Goal: Task Accomplishment & Management: Manage account settings

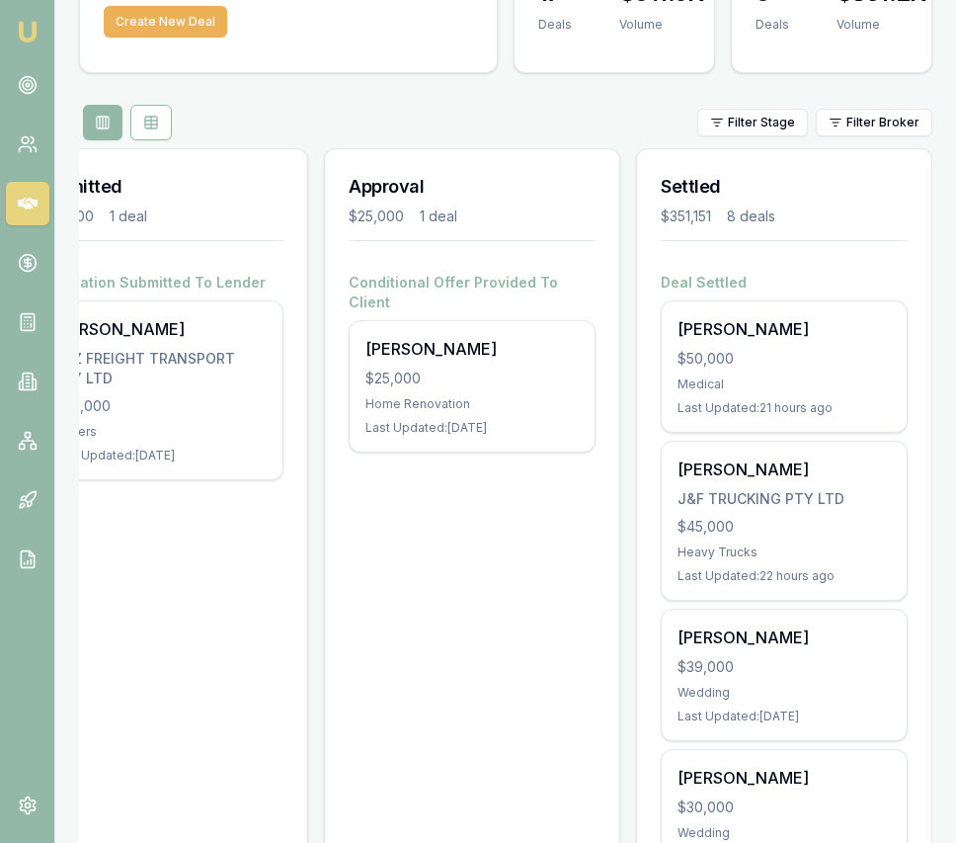
scroll to position [147, 0]
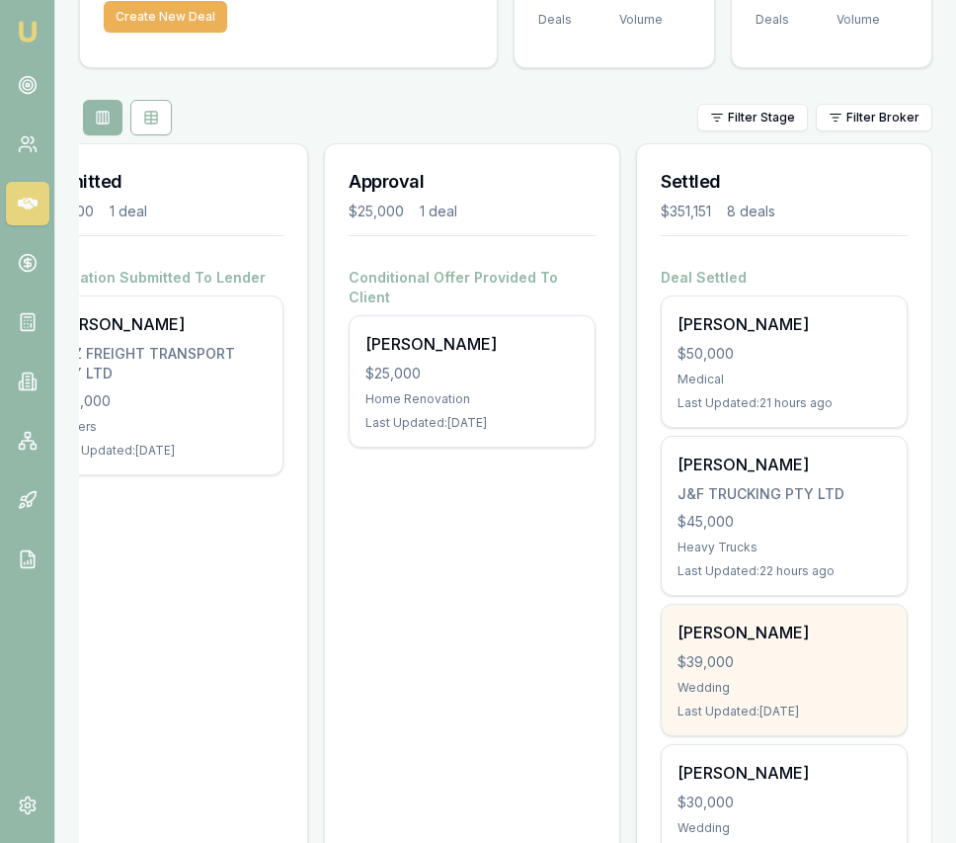
click at [710, 661] on div "$39,000" at bounding box center [784, 662] width 213 height 20
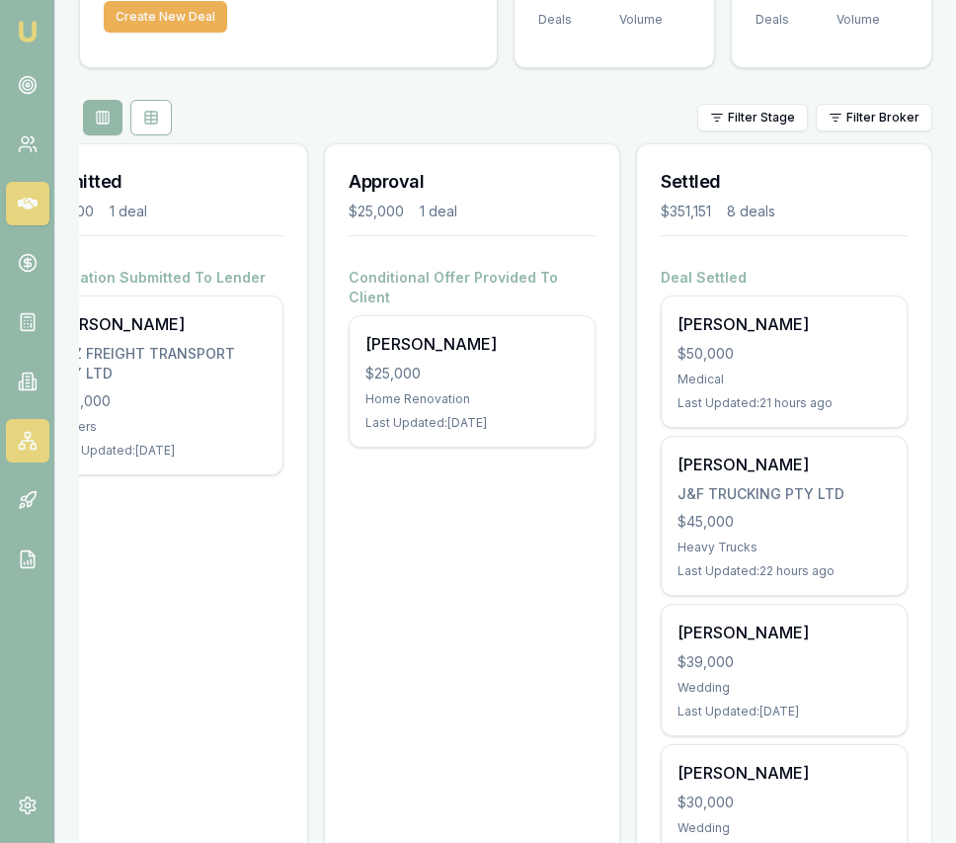
click at [25, 445] on icon at bounding box center [28, 441] width 20 height 20
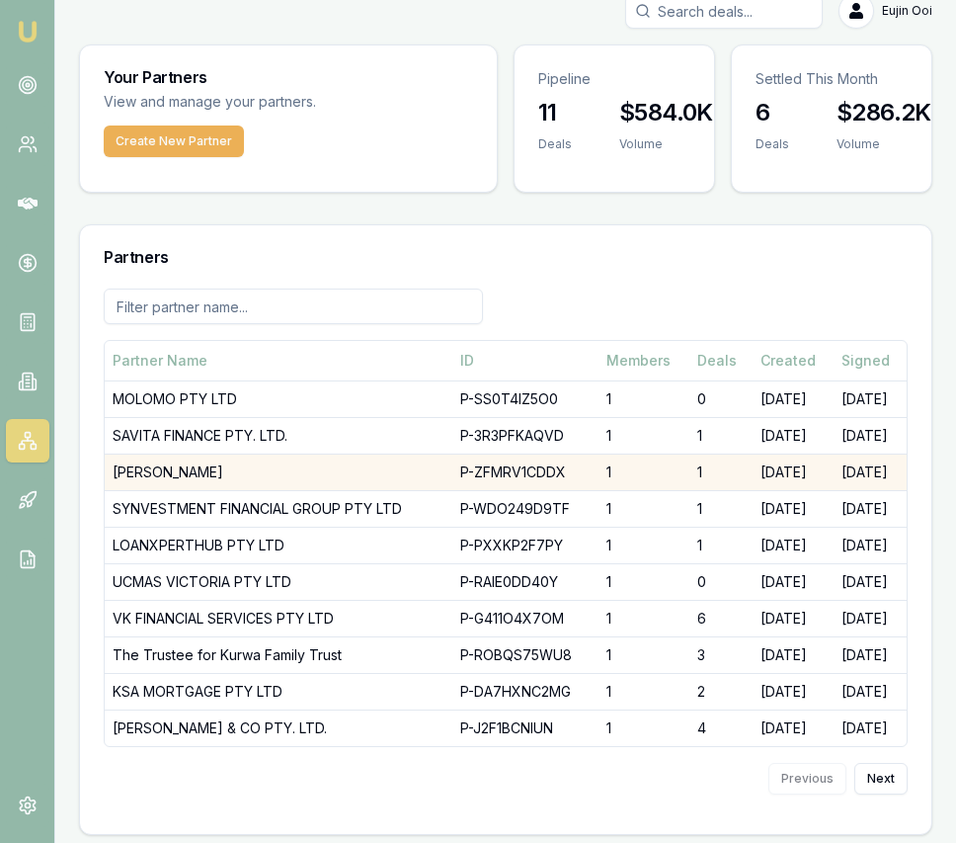
scroll to position [21, 0]
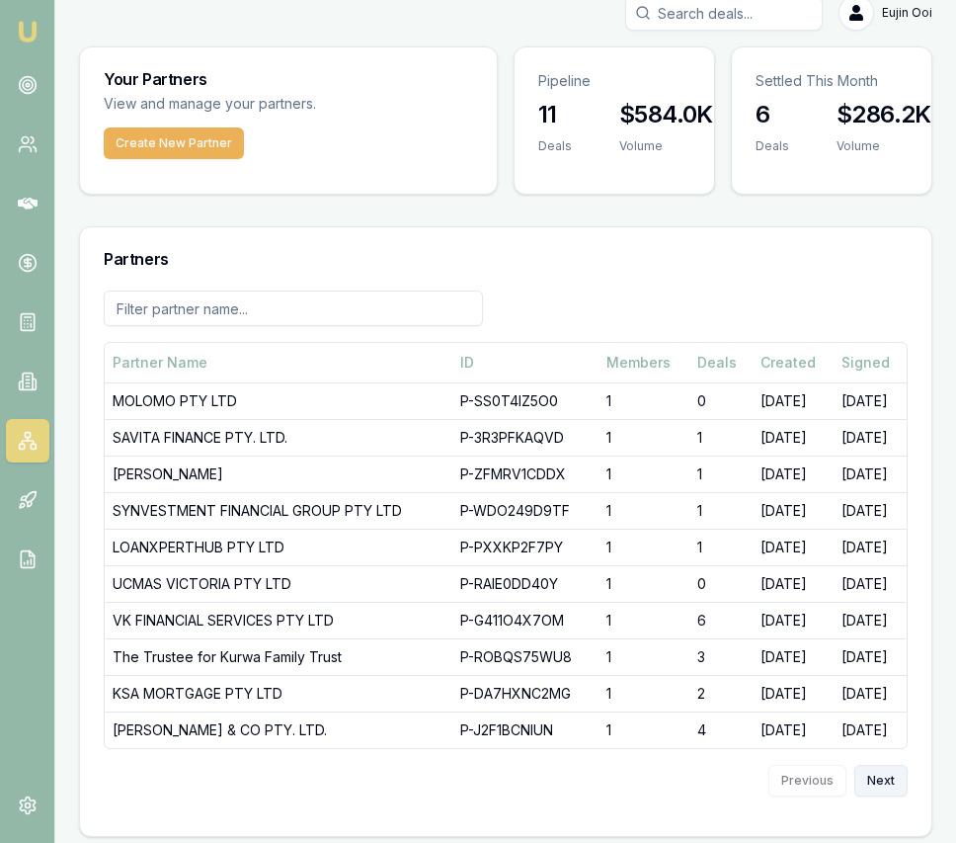
click at [876, 784] on button "Next" at bounding box center [881, 781] width 53 height 32
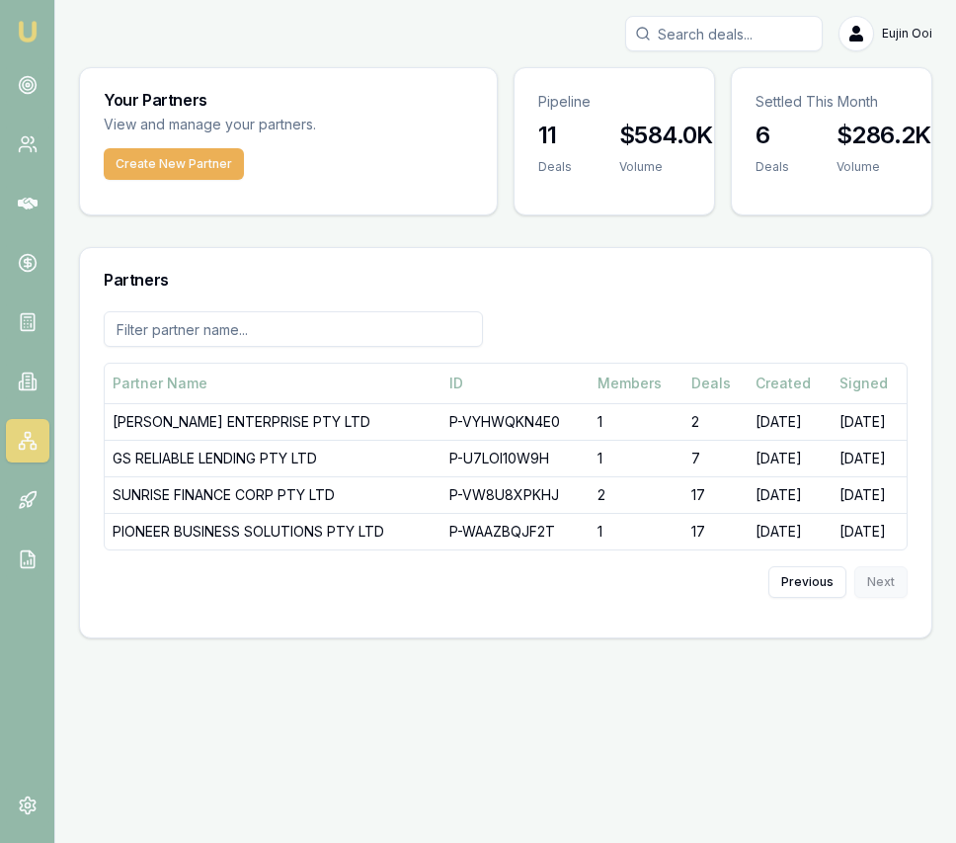
scroll to position [0, 0]
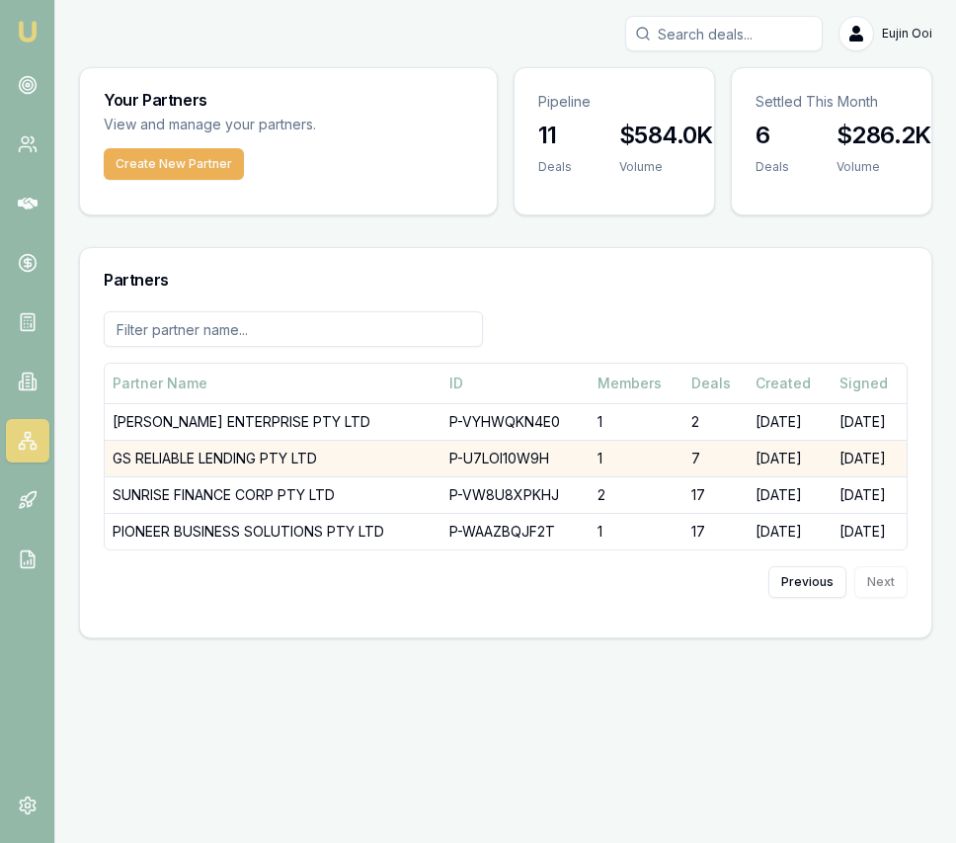
click at [312, 457] on td "GS RELIABLE LENDING PTY LTD" at bounding box center [273, 458] width 337 height 37
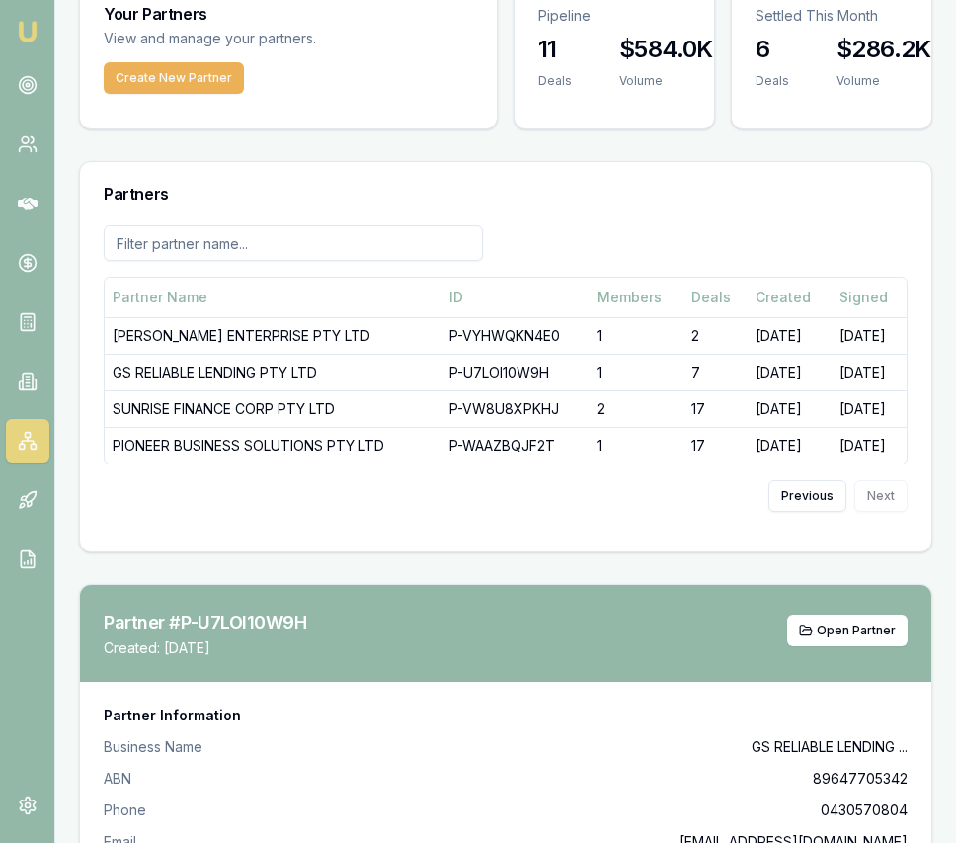
scroll to position [161, 0]
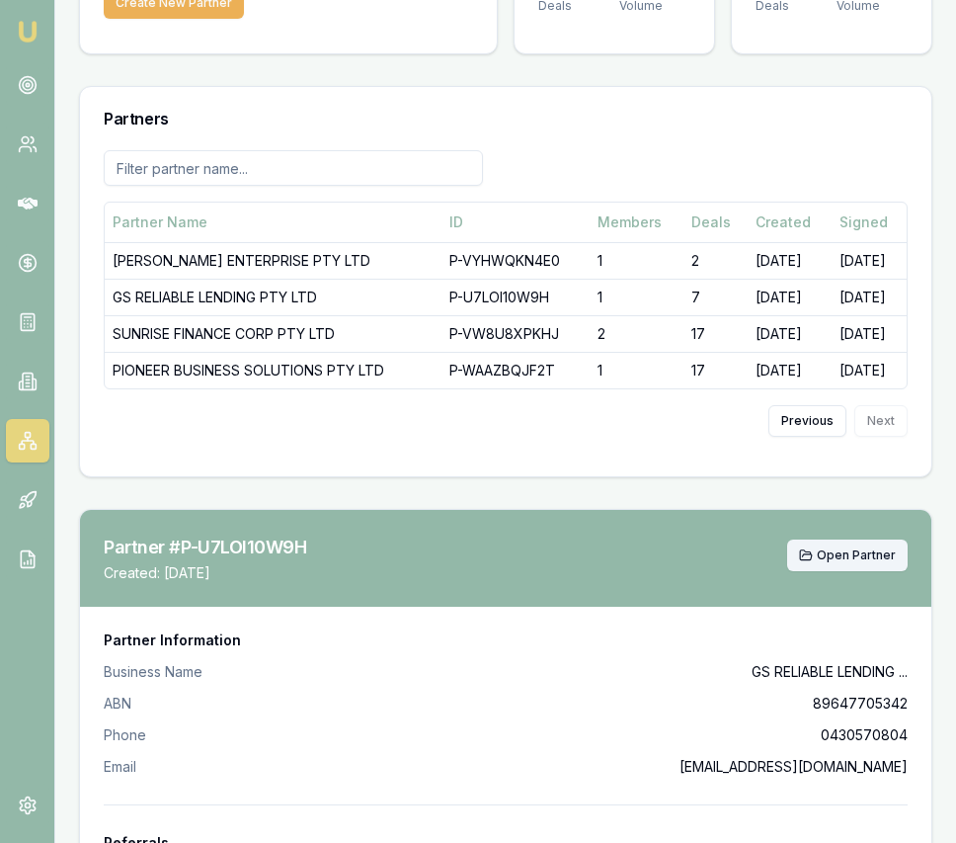
click at [811, 559] on icon at bounding box center [806, 554] width 12 height 10
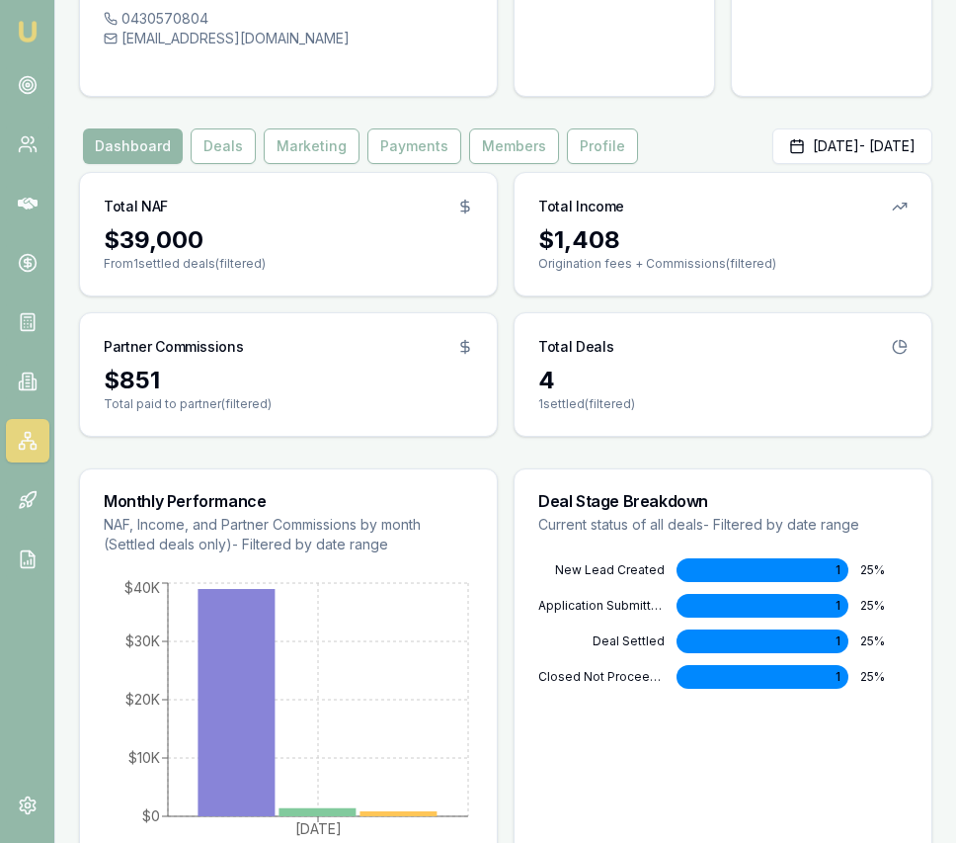
scroll to position [199, 0]
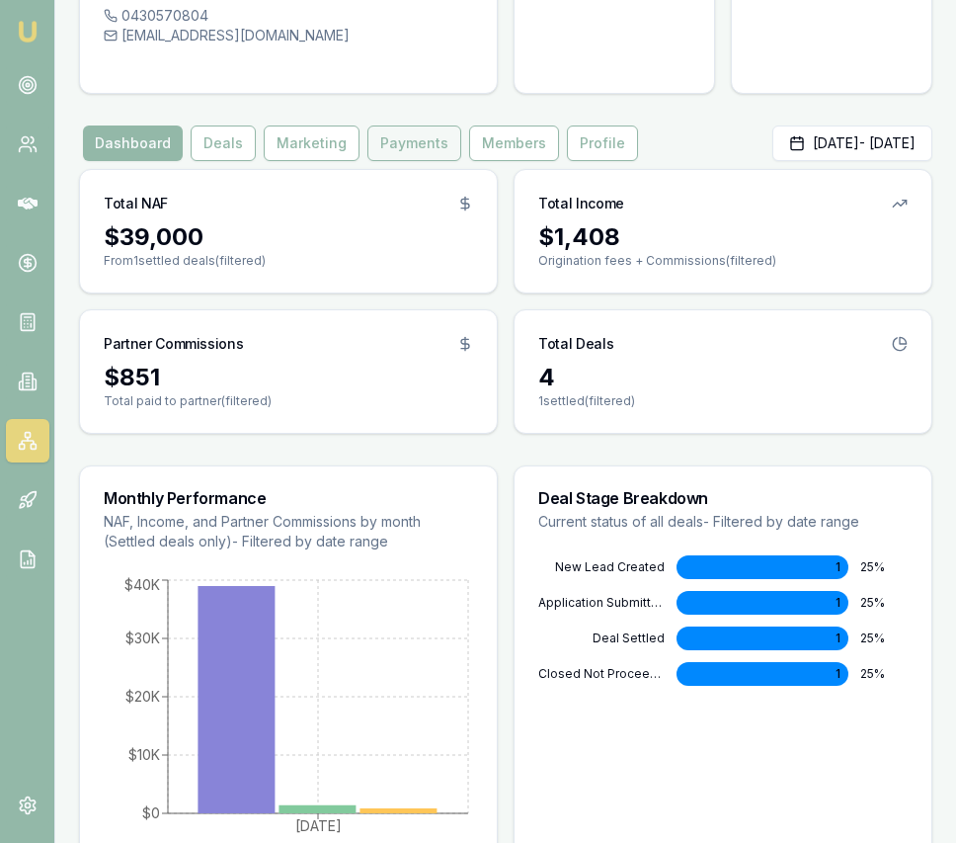
click at [391, 158] on button "Payments" at bounding box center [415, 143] width 94 height 36
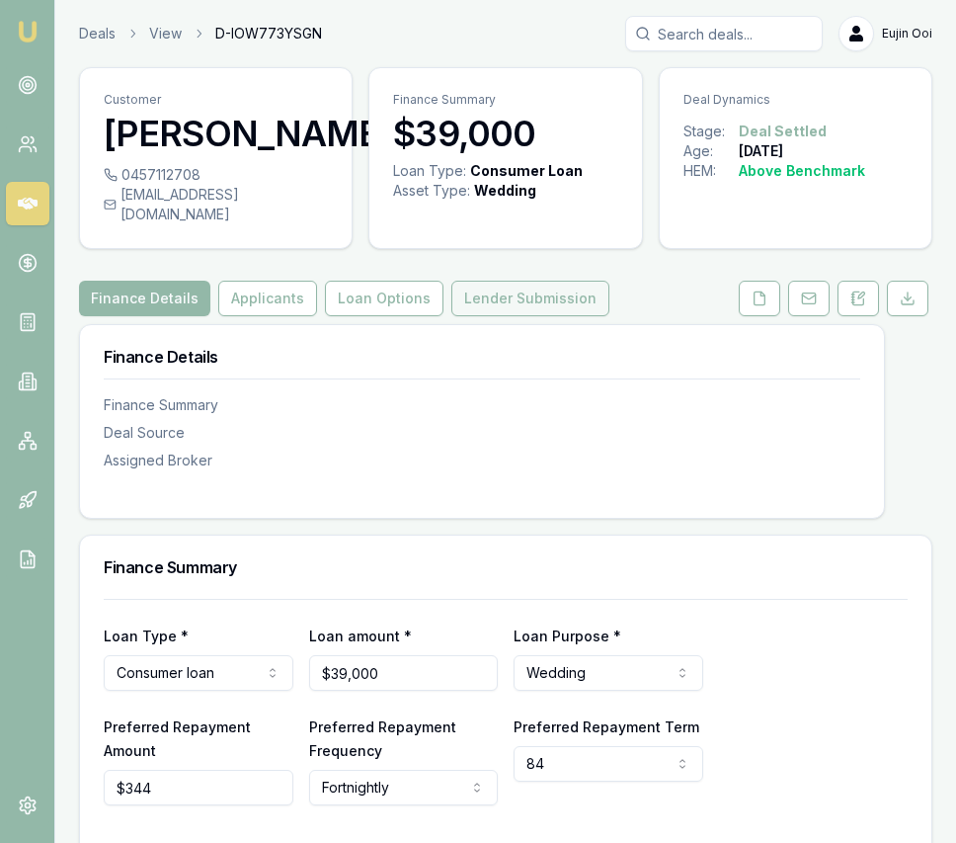
click at [517, 288] on button "Lender Submission" at bounding box center [531, 299] width 158 height 36
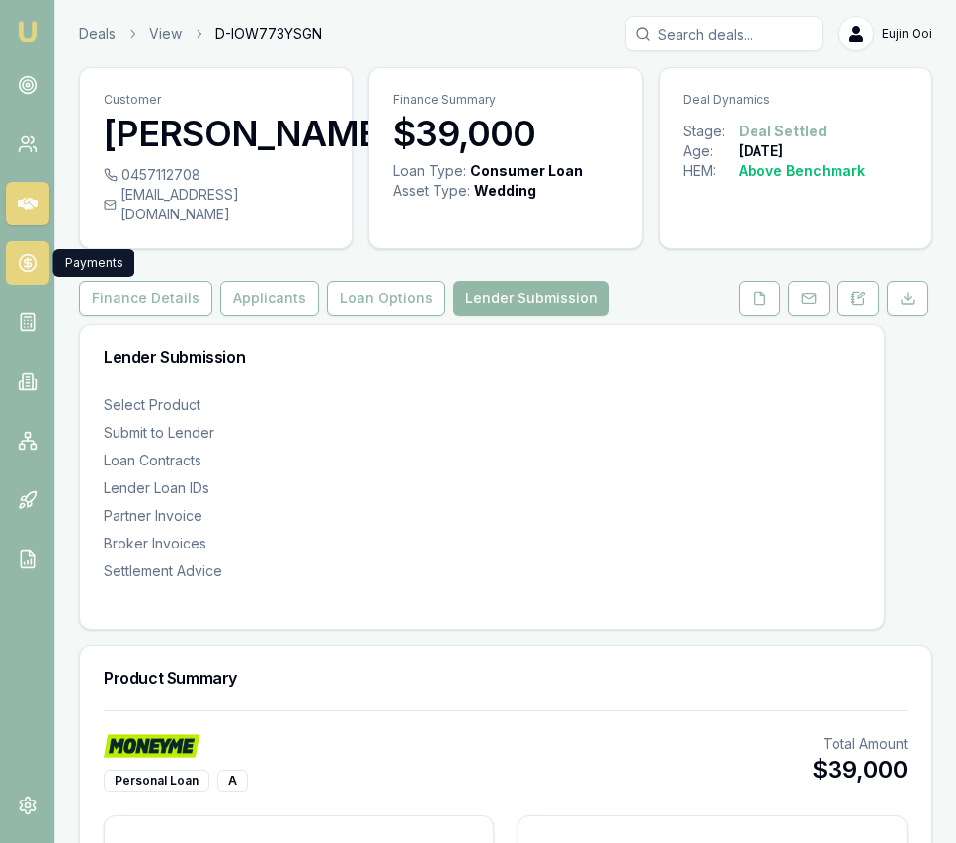
click at [42, 272] on link at bounding box center [27, 262] width 43 height 43
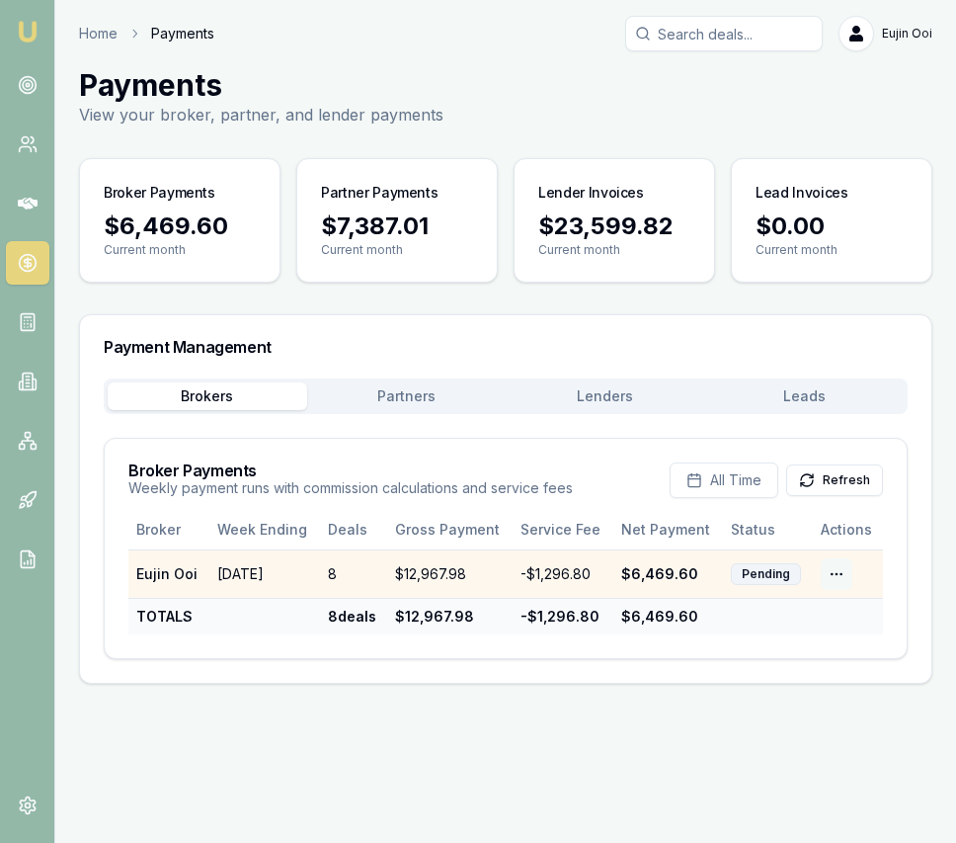
click at [850, 573] on html "Emu Broker Home Payments Eujin Ooi Toggle Menu Payments View your broker, partn…" at bounding box center [478, 421] width 956 height 843
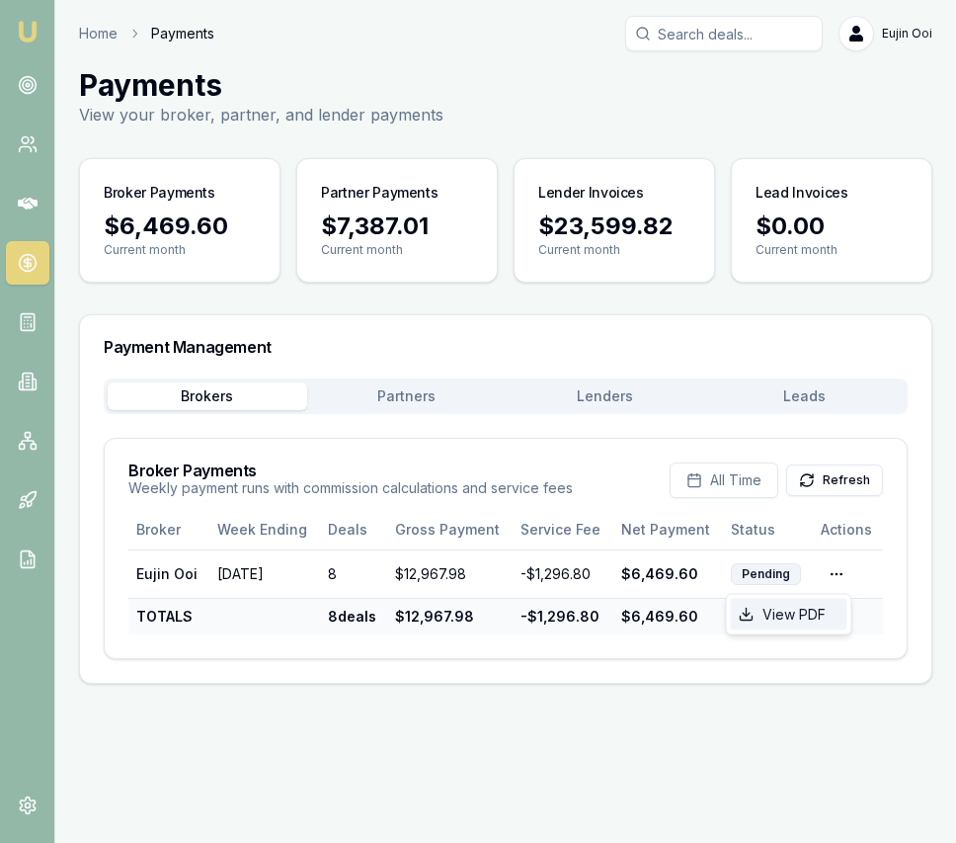
click at [813, 601] on div "View PDF" at bounding box center [789, 615] width 117 height 32
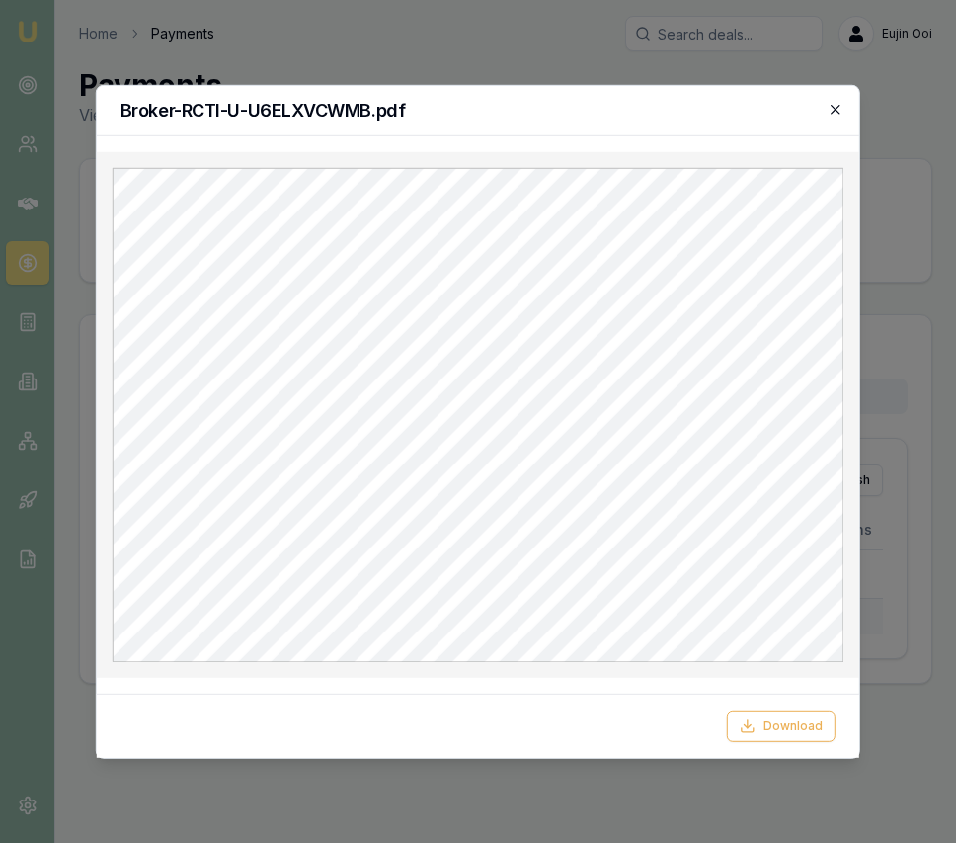
click at [838, 110] on icon "button" at bounding box center [836, 109] width 16 height 16
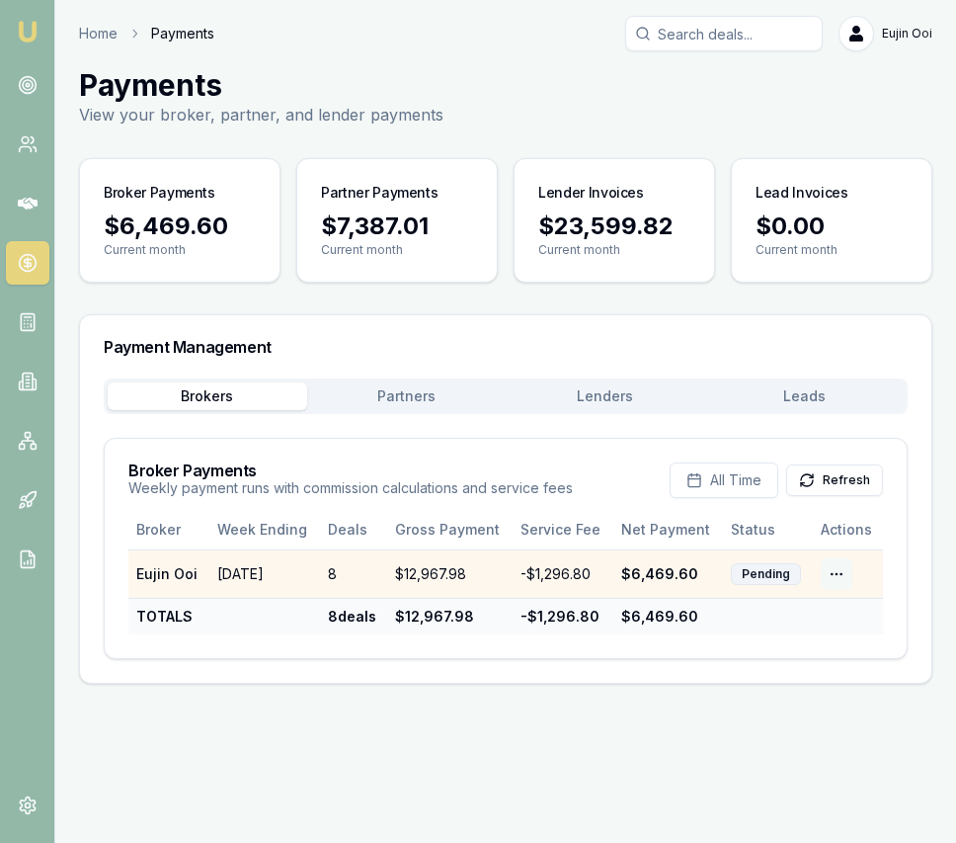
click at [835, 571] on html "Emu Broker Home Payments Eujin Ooi Toggle Menu Payments View your broker, partn…" at bounding box center [478, 421] width 956 height 843
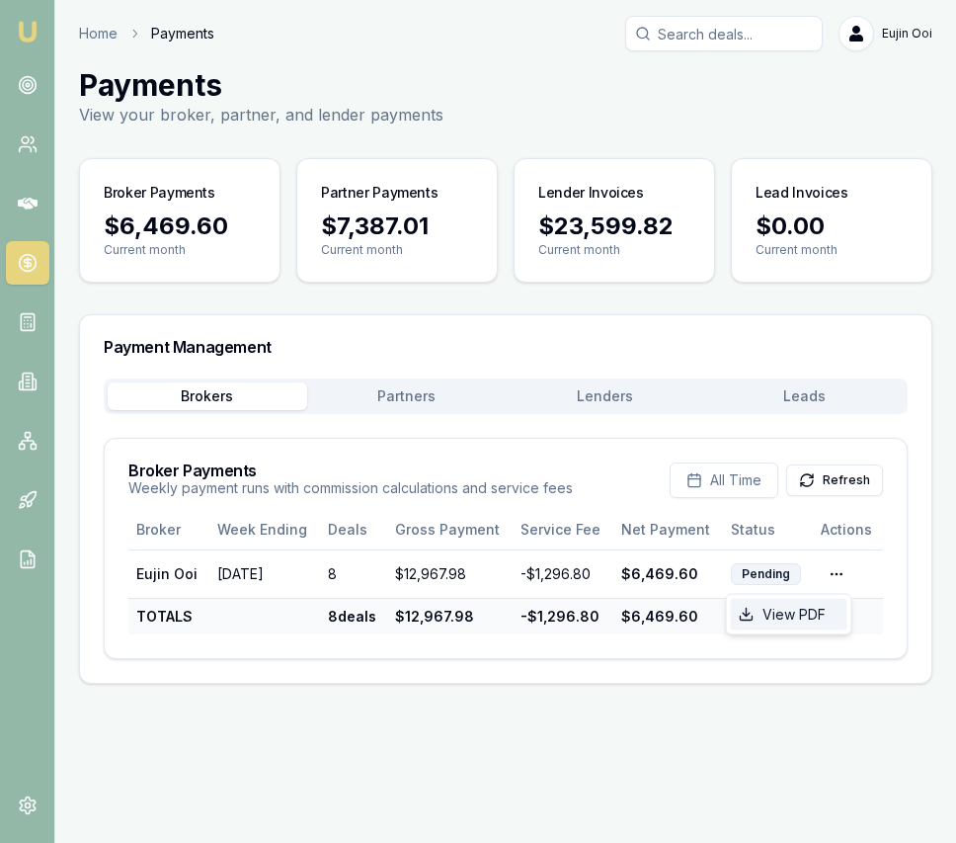
click at [786, 619] on div "View PDF" at bounding box center [789, 615] width 117 height 32
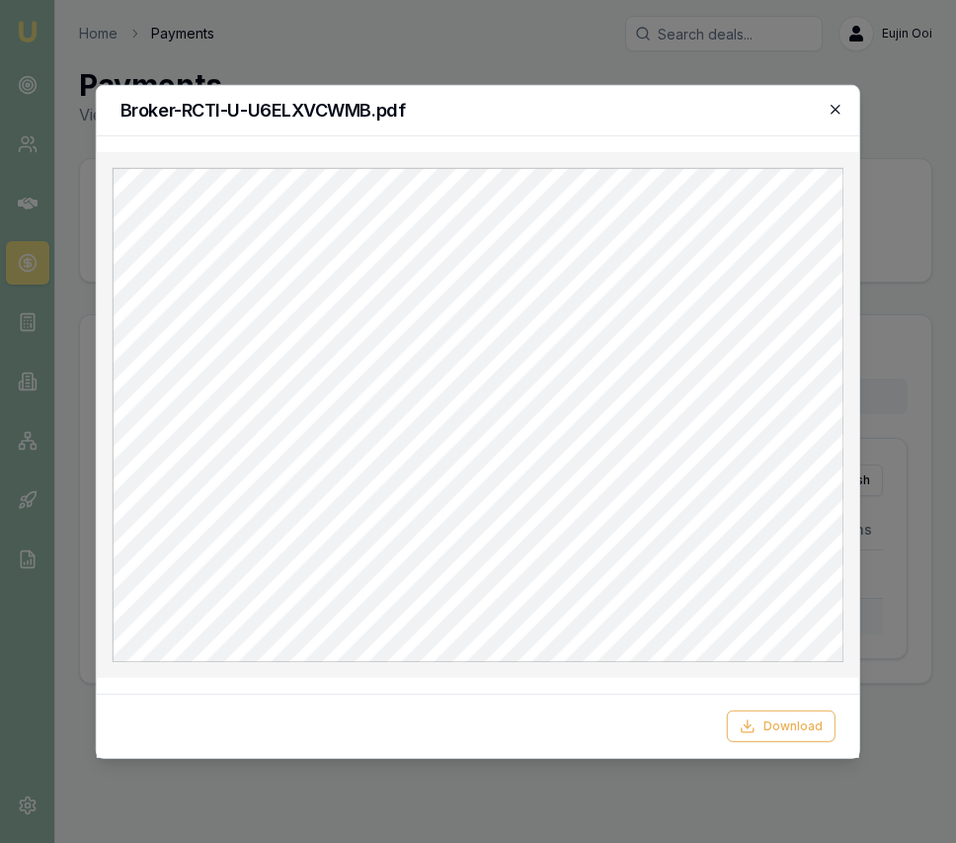
click at [840, 107] on icon "button" at bounding box center [836, 109] width 16 height 16
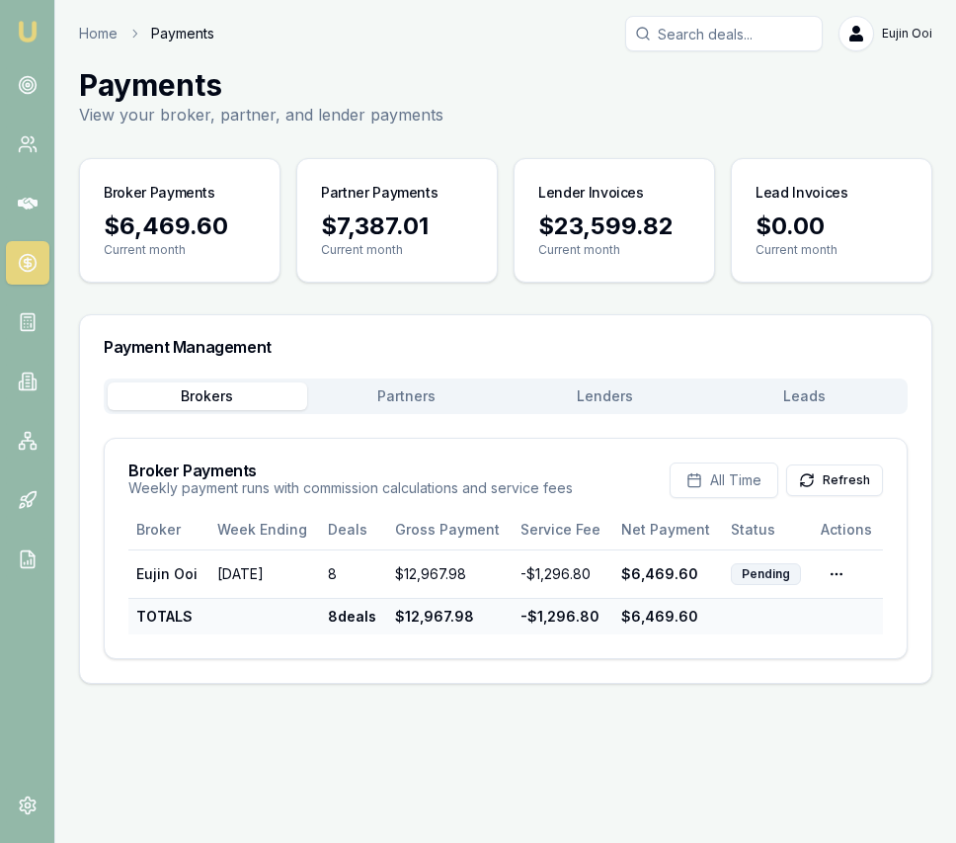
click at [423, 384] on button "Partners" at bounding box center [407, 396] width 200 height 28
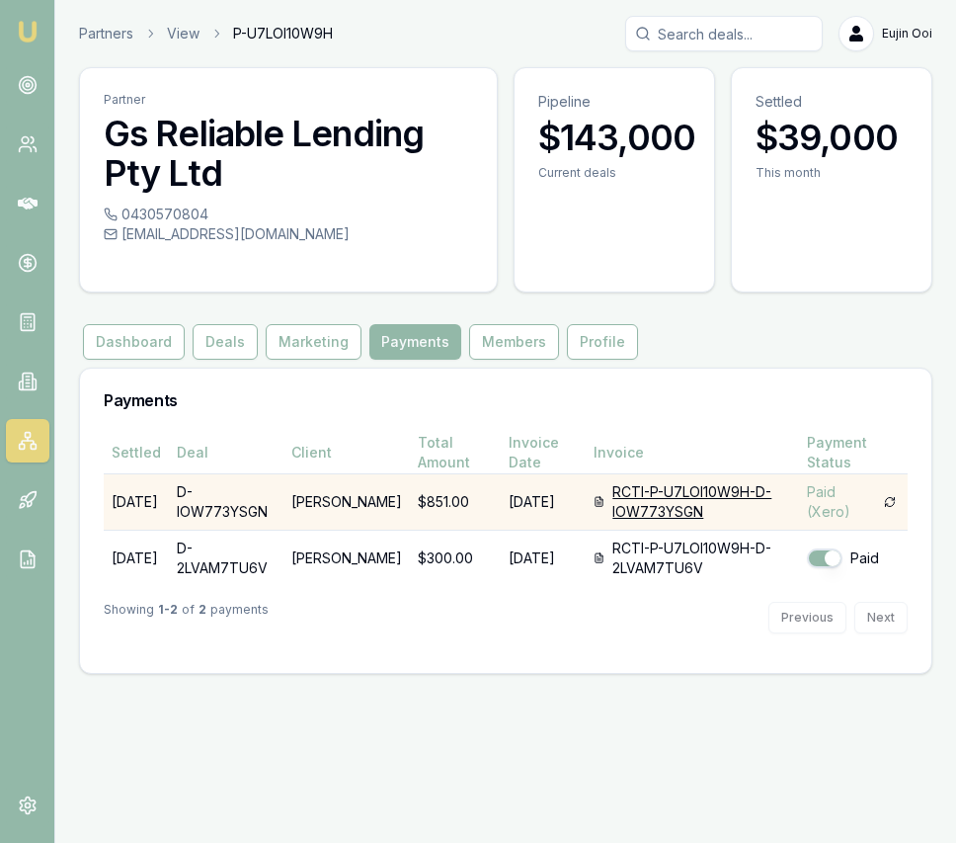
click at [614, 494] on div "RCTI-P-U7LOI10W9H-D-IOW773YSGN" at bounding box center [702, 502] width 179 height 40
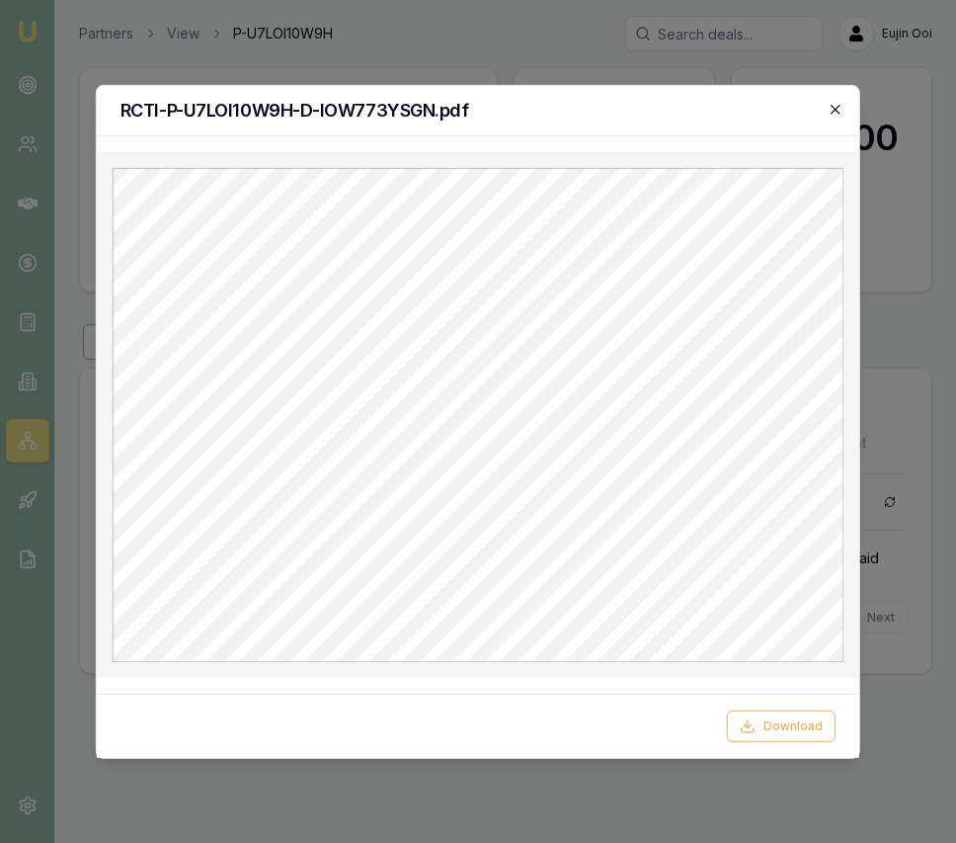
click at [834, 111] on icon "button" at bounding box center [835, 109] width 9 height 9
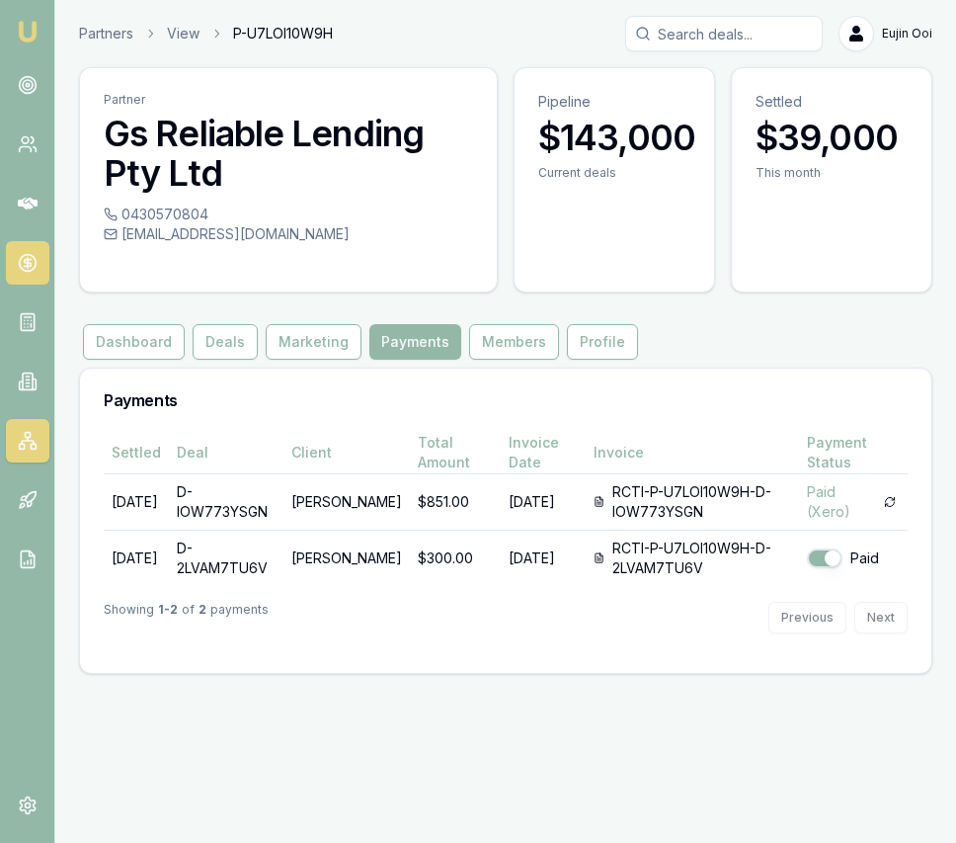
click at [26, 267] on icon at bounding box center [27, 263] width 7 height 7
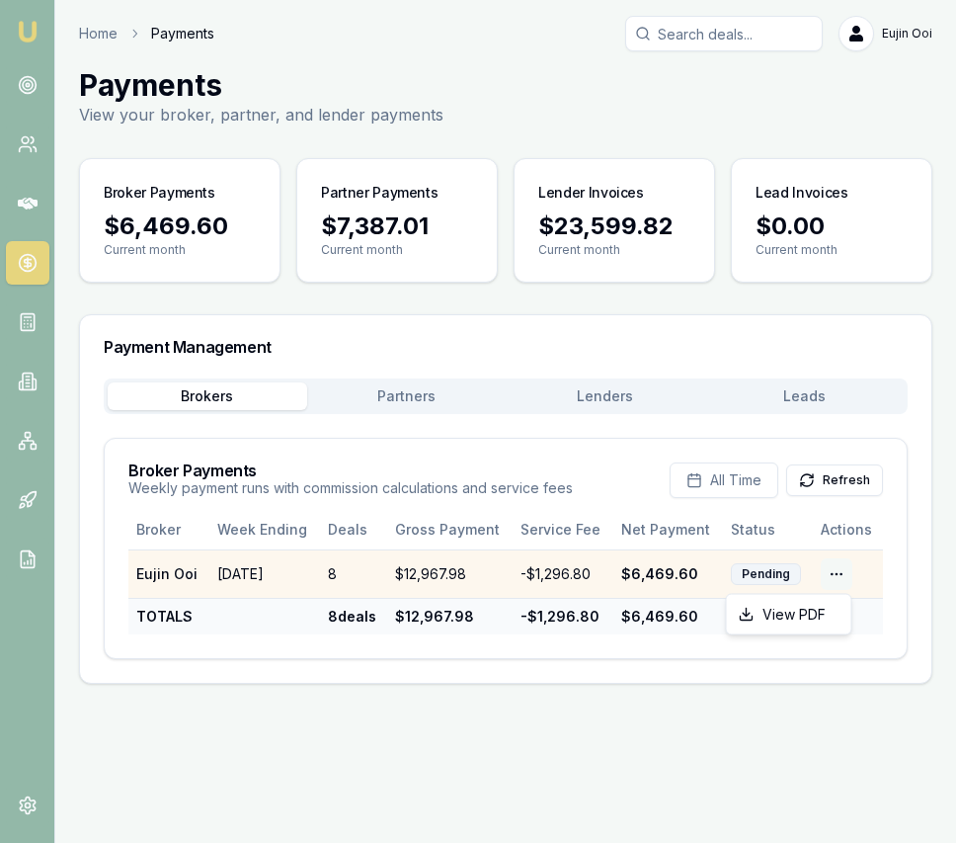
click at [837, 570] on html "Emu Broker Home Payments Eujin Ooi Toggle Menu Payments View your broker, partn…" at bounding box center [478, 421] width 956 height 843
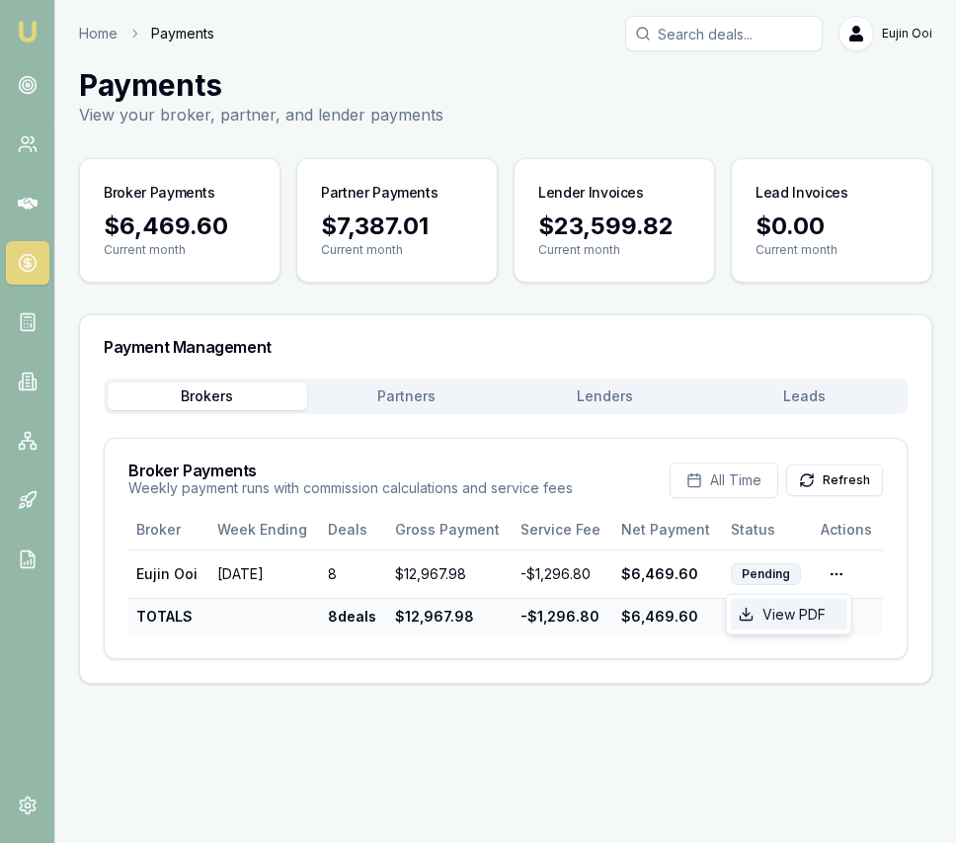
click at [807, 609] on div "View PDF" at bounding box center [789, 615] width 117 height 32
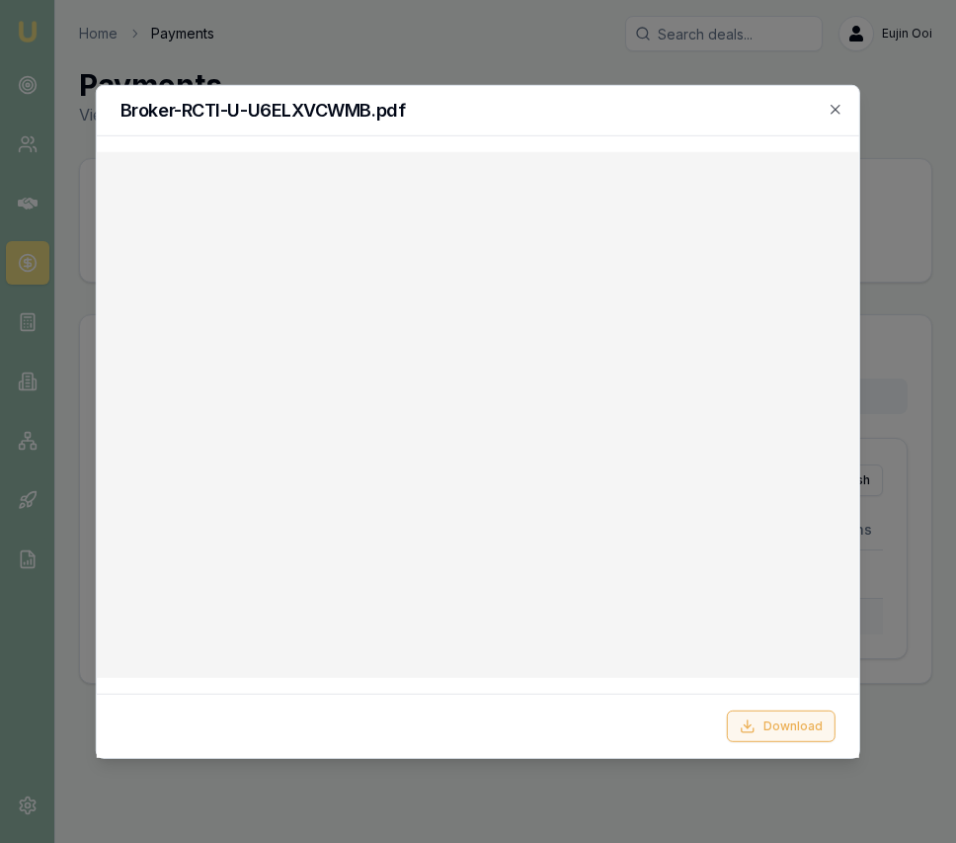
click at [785, 713] on button "Download" at bounding box center [781, 726] width 109 height 32
click at [837, 111] on icon "button" at bounding box center [836, 109] width 16 height 16
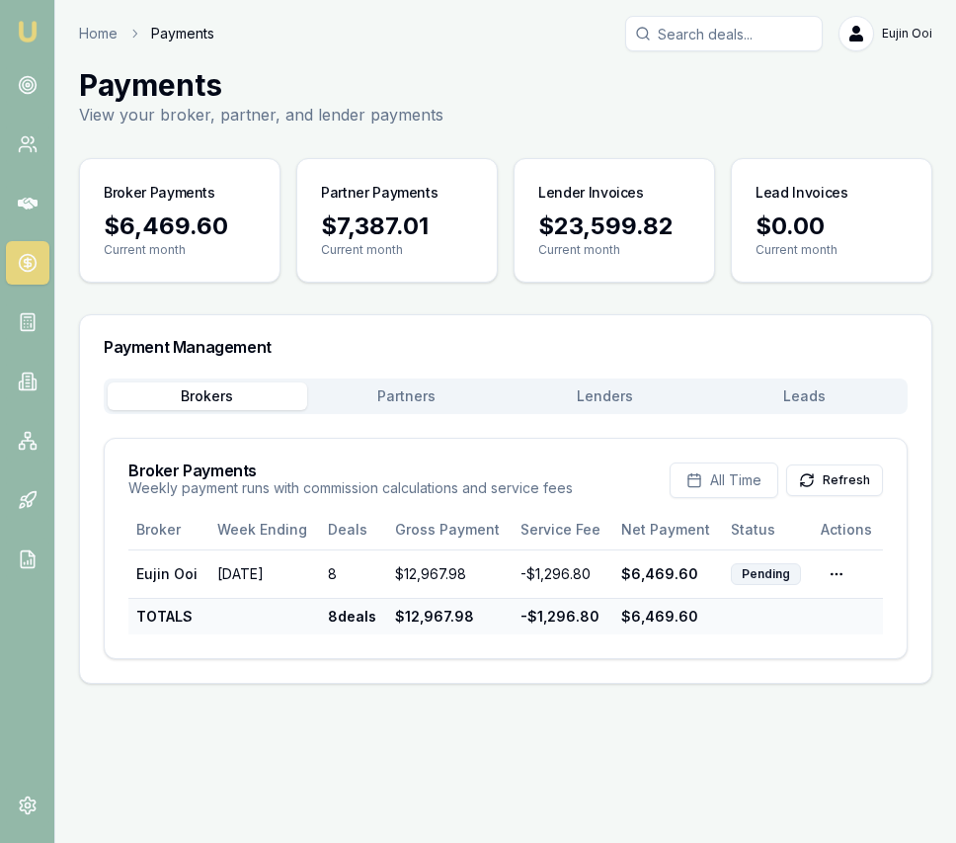
click at [431, 404] on button "Partners" at bounding box center [407, 396] width 200 height 28
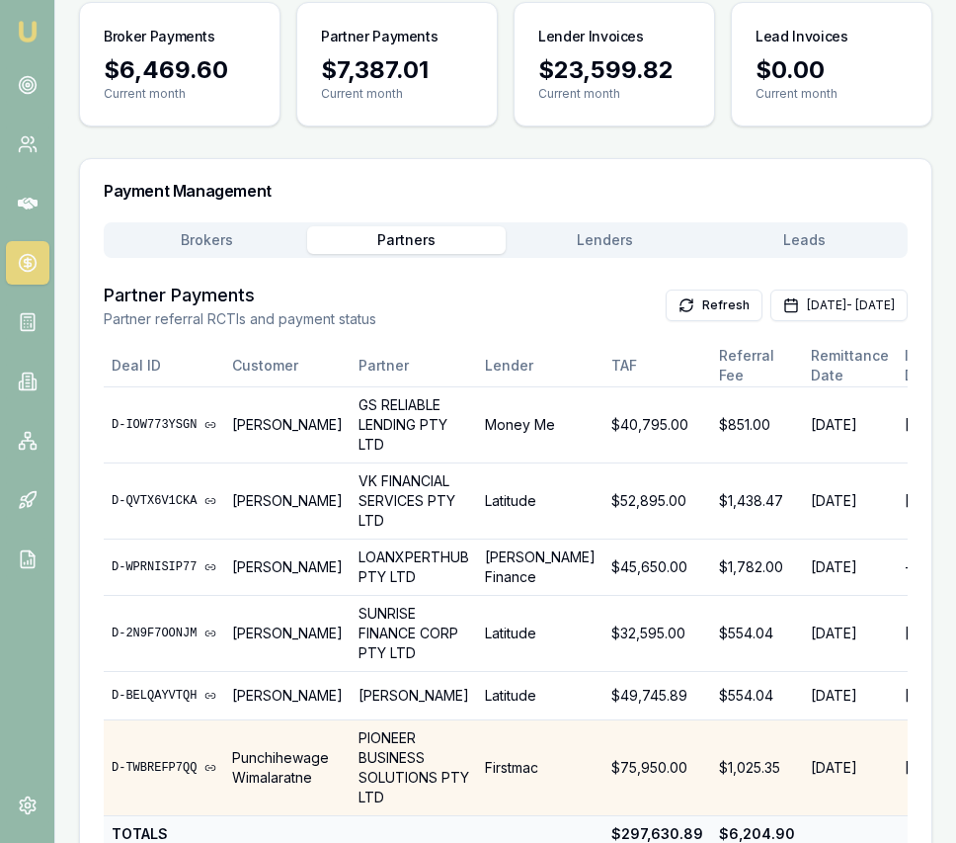
scroll to position [213, 0]
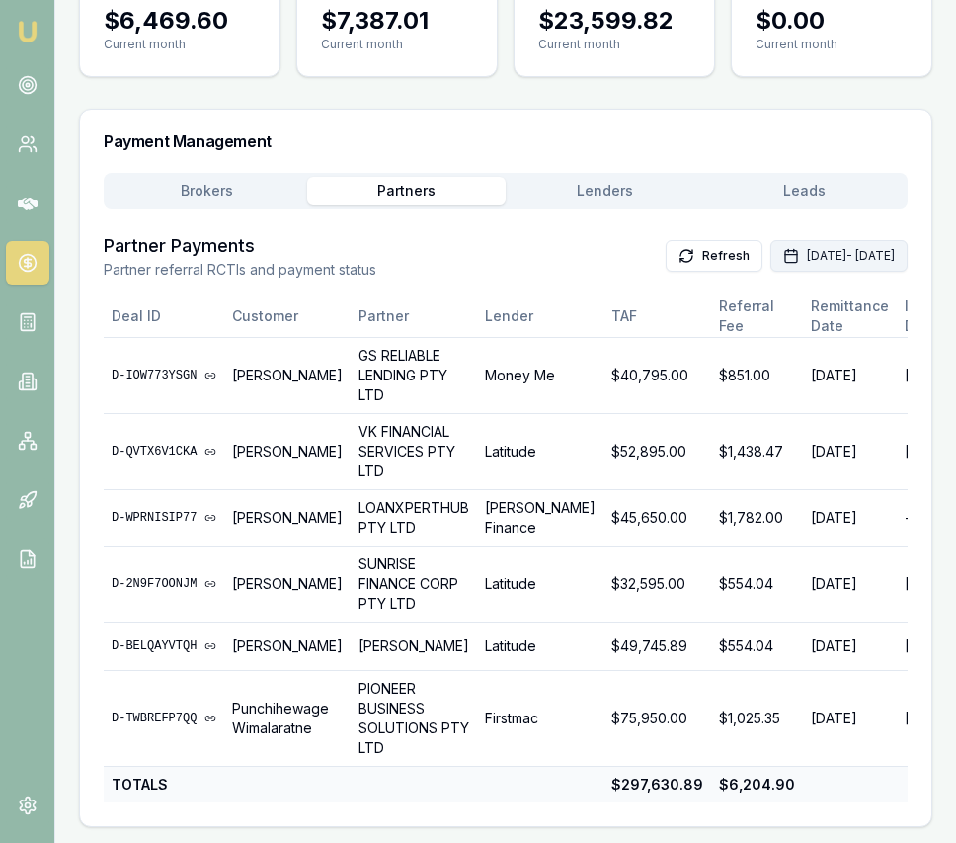
click at [771, 249] on button "Aug 01, 2025 - Aug 31, 2025" at bounding box center [839, 256] width 137 height 32
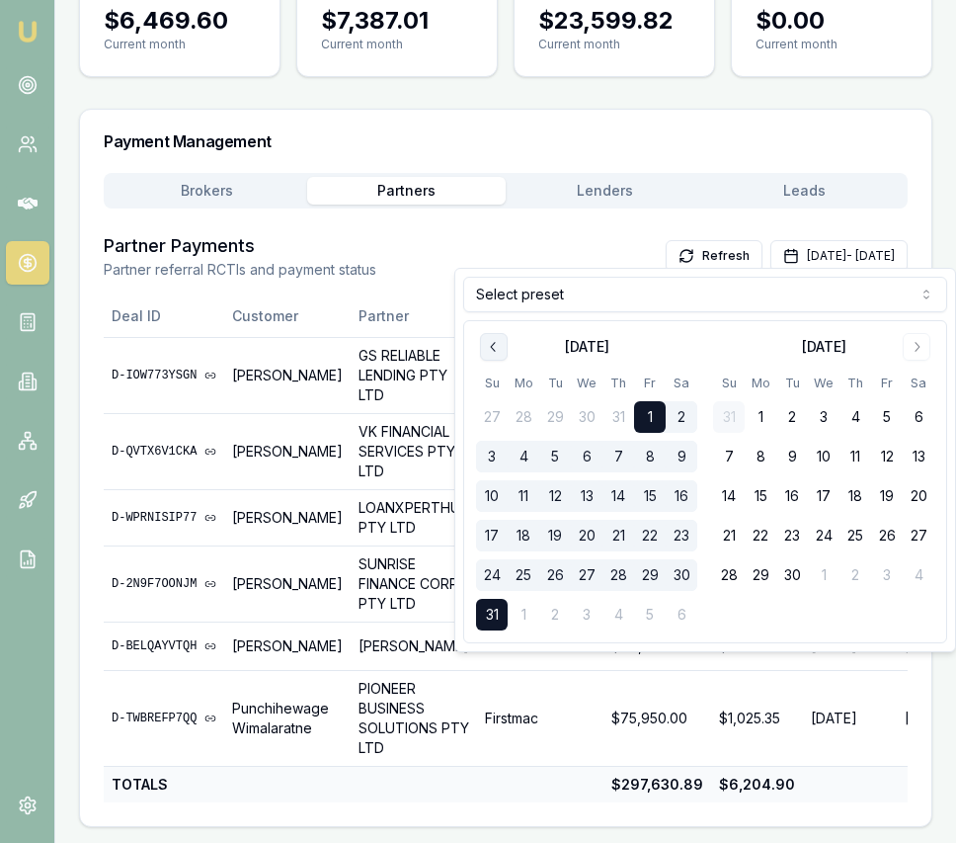
click at [505, 350] on button "Go to previous month" at bounding box center [494, 347] width 28 height 28
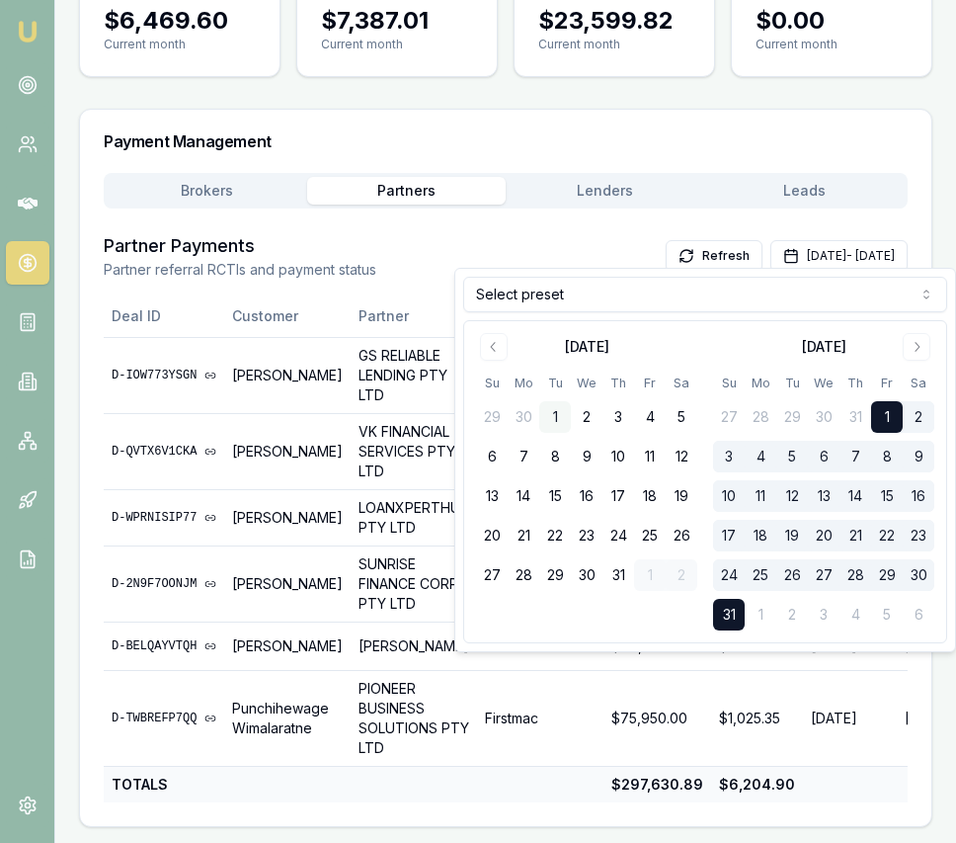
click at [553, 411] on button "1" at bounding box center [555, 417] width 32 height 32
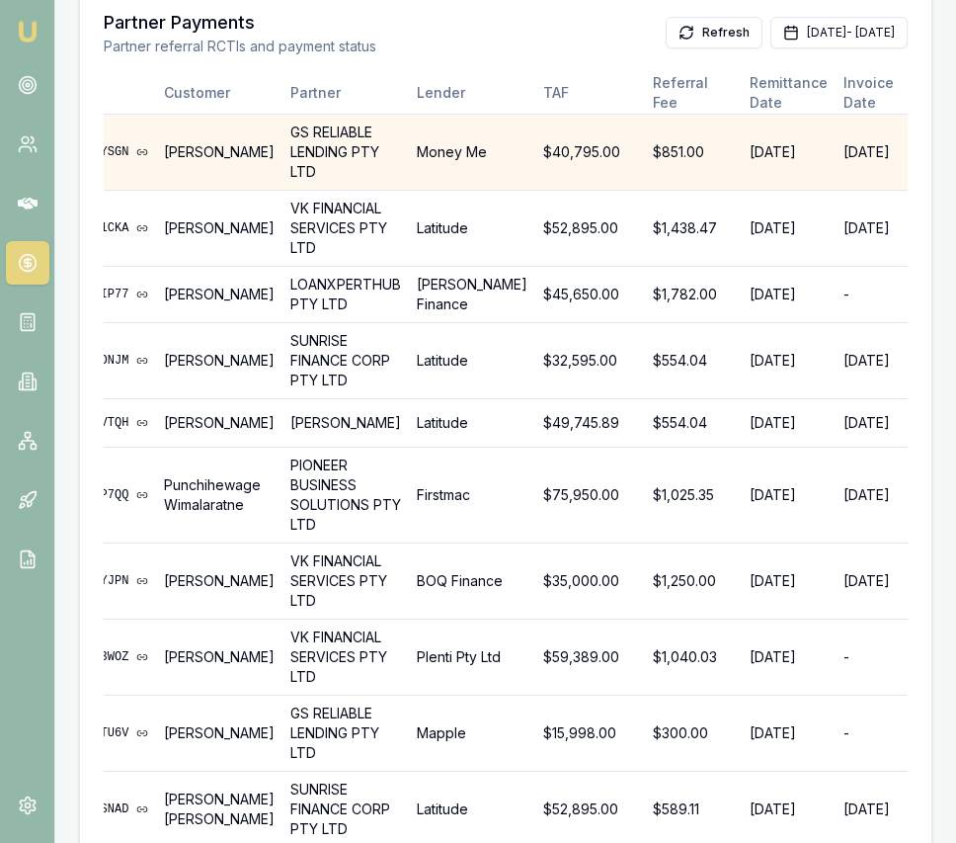
scroll to position [0, 65]
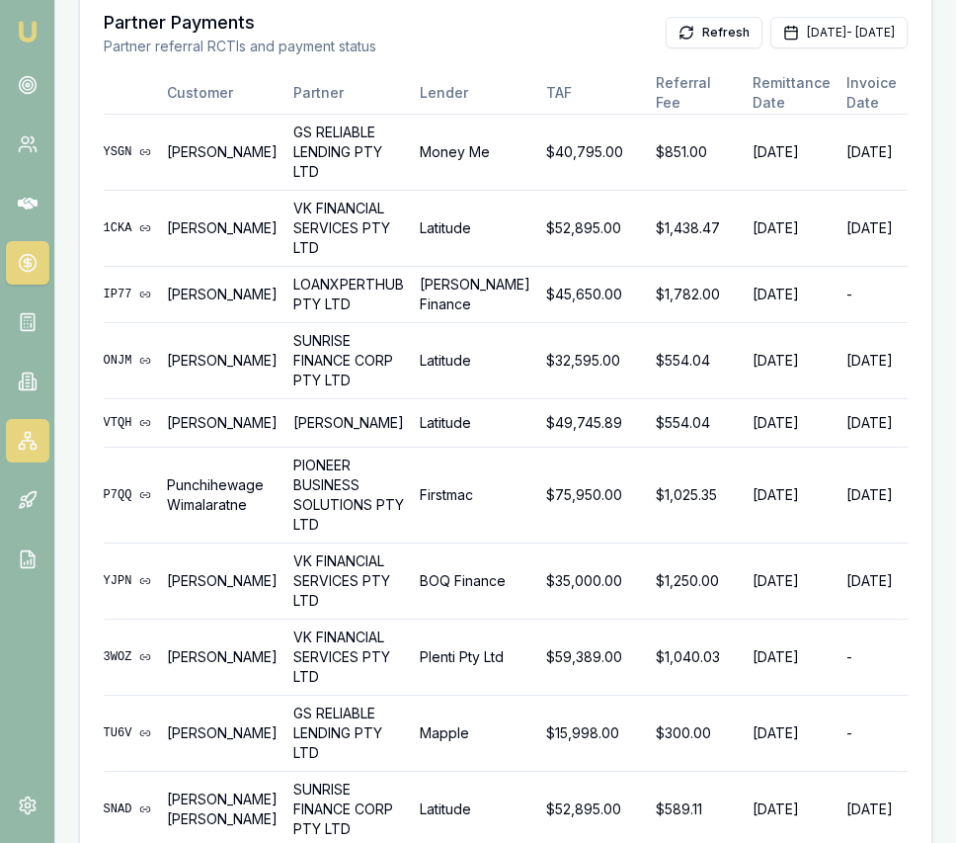
click at [18, 439] on icon at bounding box center [28, 441] width 20 height 20
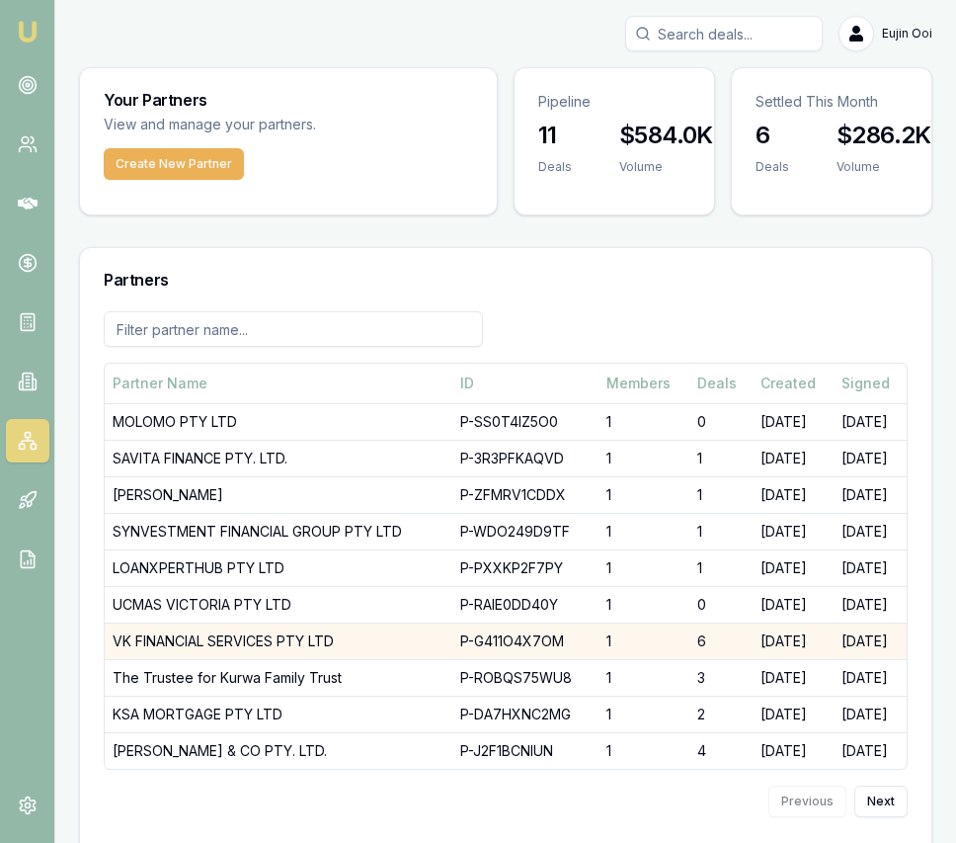
click at [197, 633] on td "VK FINANCIAL SERVICES PTY LTD" at bounding box center [279, 640] width 348 height 37
click at [569, 649] on td "P-G411O4X7OM" at bounding box center [525, 640] width 145 height 37
click at [340, 648] on td "VK FINANCIAL SERVICES PTY LTD" at bounding box center [279, 640] width 348 height 37
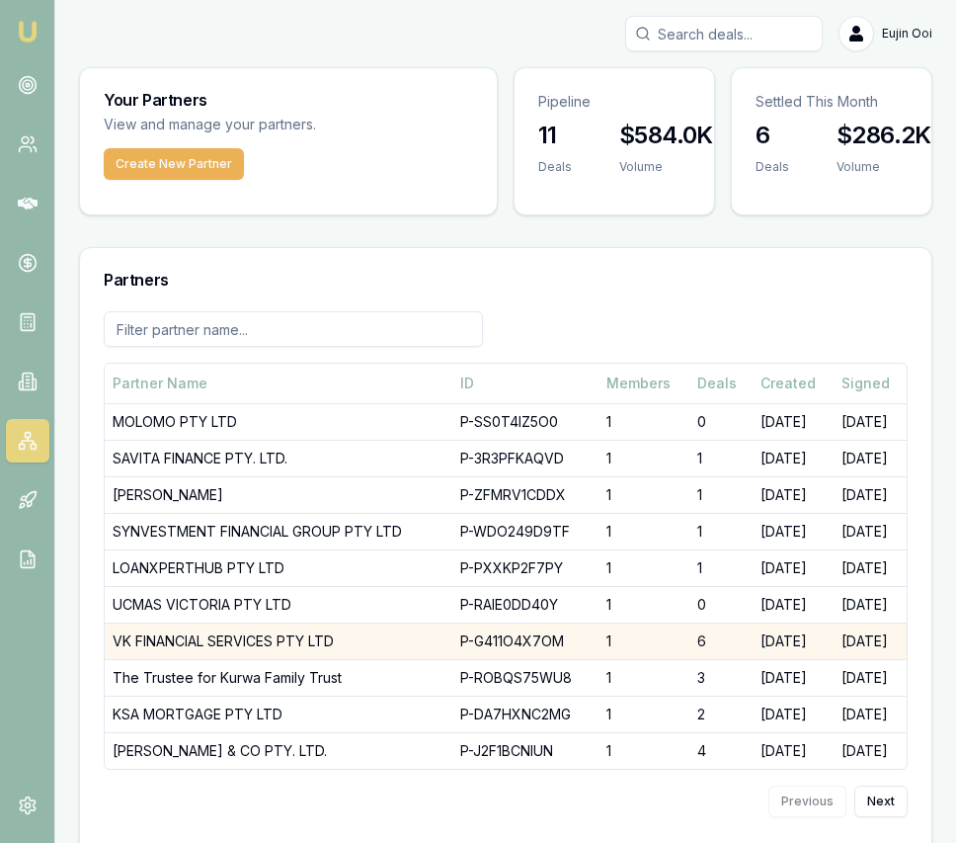
click at [328, 640] on td "VK FINANCIAL SERVICES PTY LTD" at bounding box center [279, 640] width 348 height 37
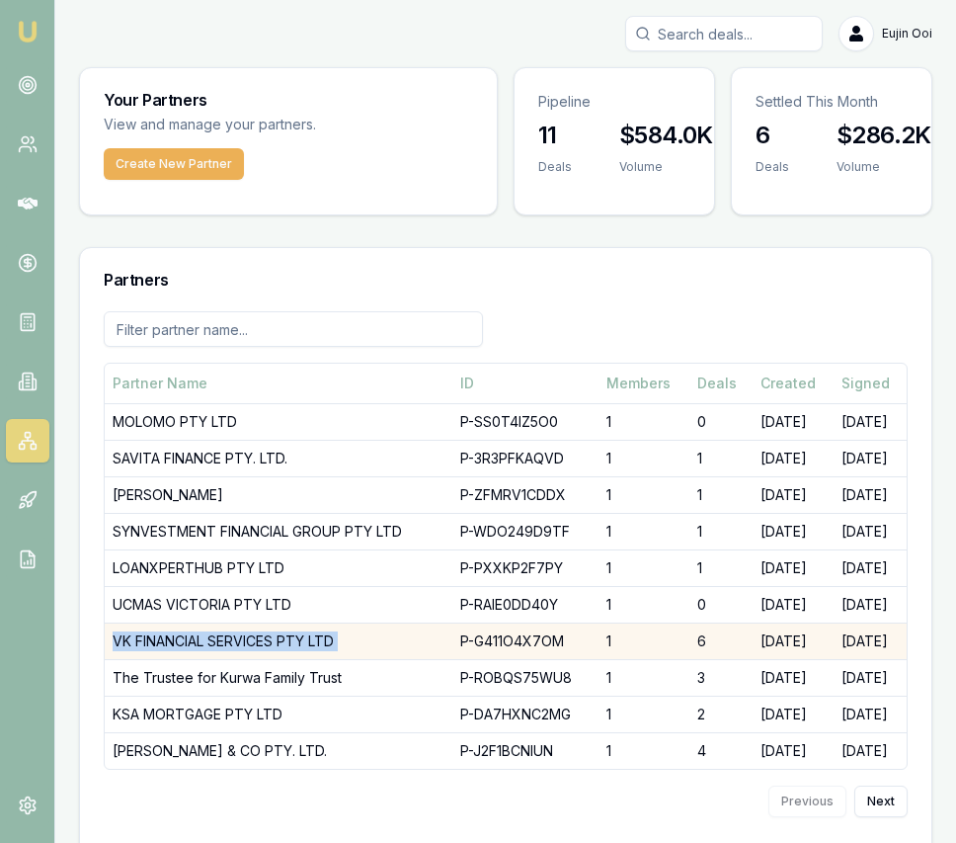
click at [328, 640] on td "VK FINANCIAL SERVICES PTY LTD" at bounding box center [279, 640] width 348 height 37
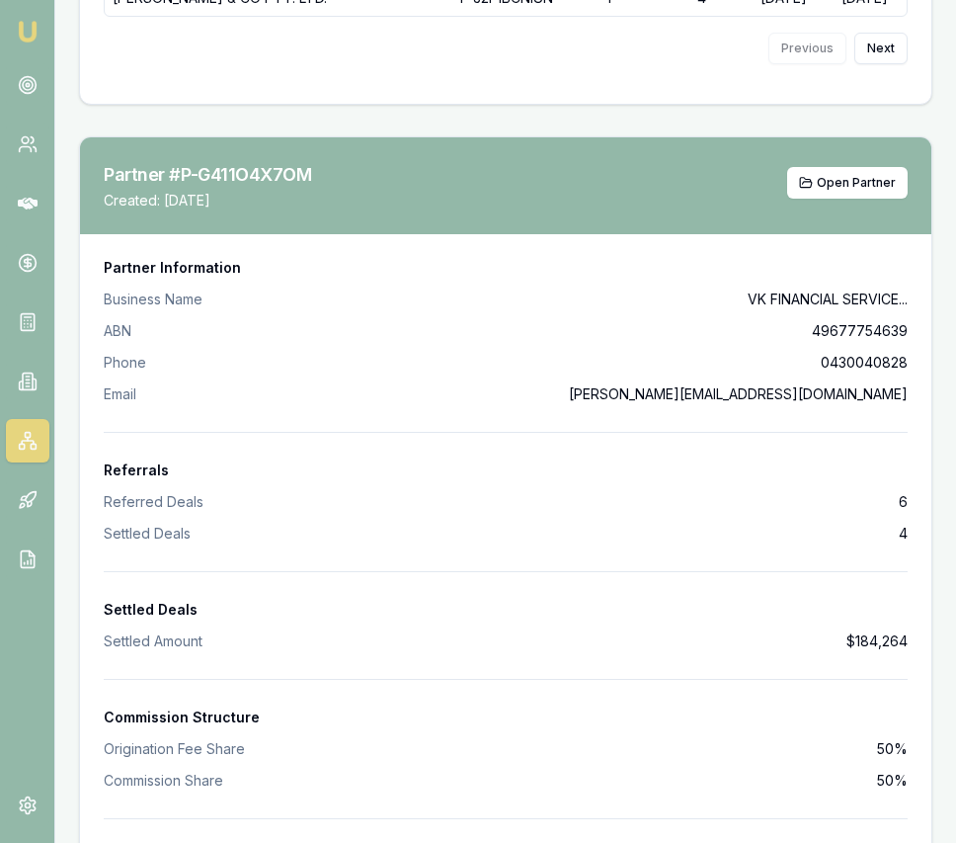
scroll to position [819, 0]
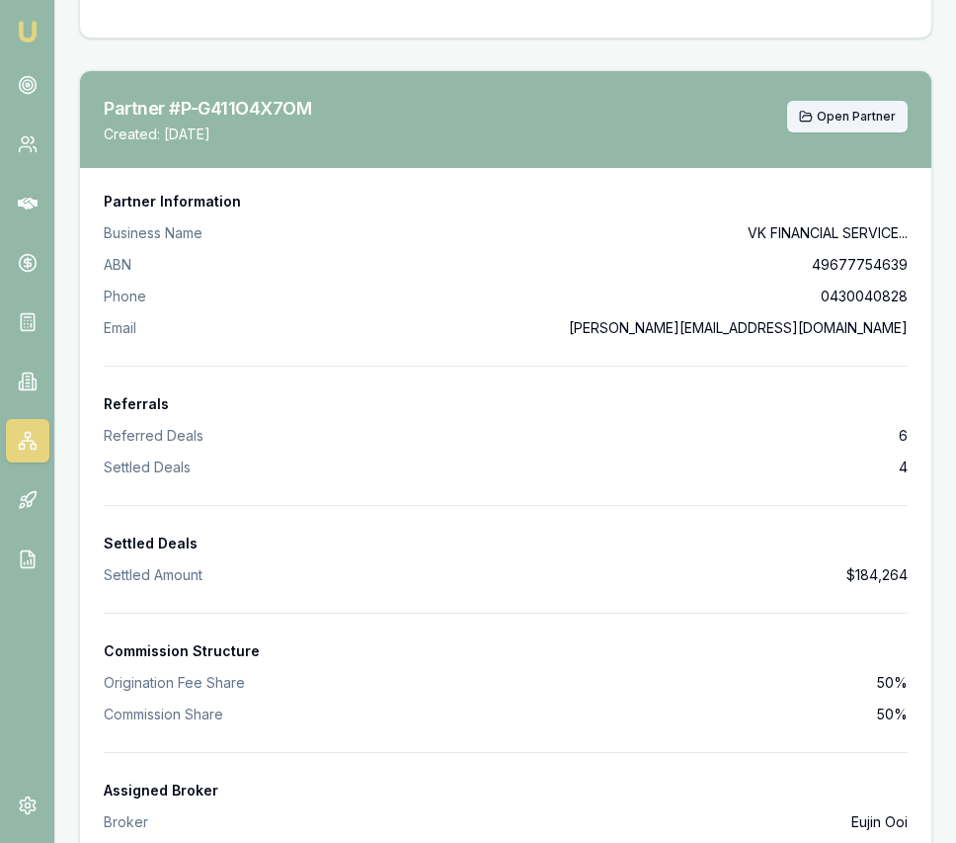
click at [877, 120] on span "Open Partner" at bounding box center [856, 117] width 79 height 16
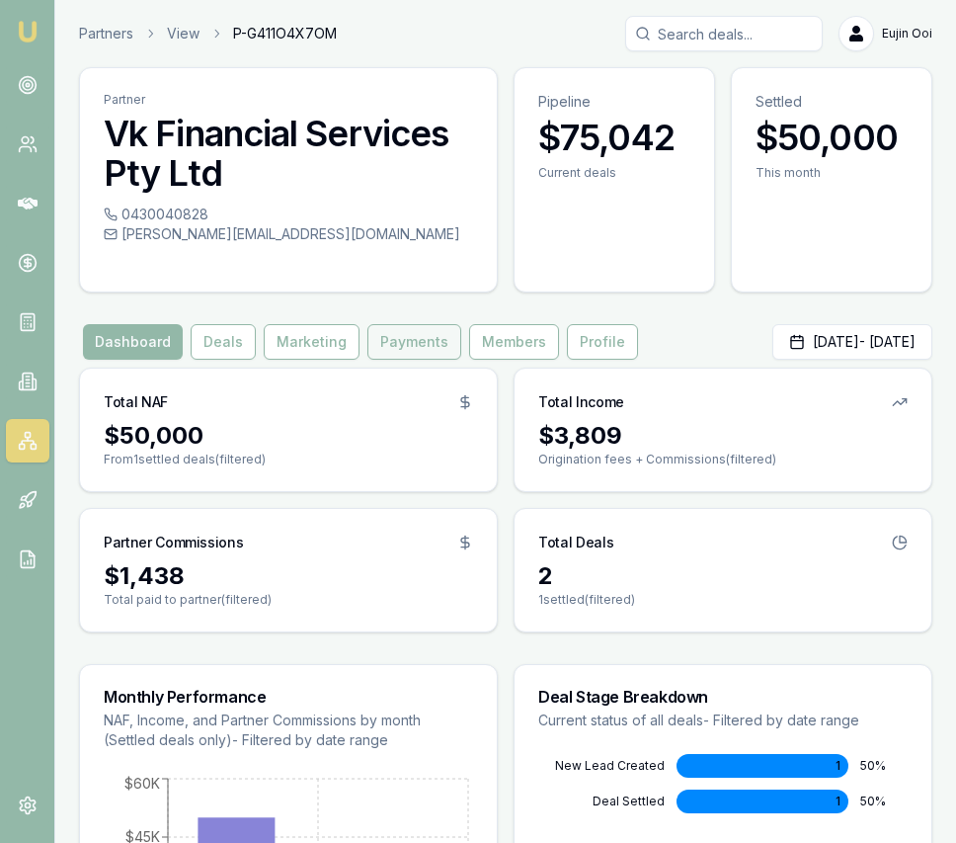
click at [396, 352] on button "Payments" at bounding box center [415, 342] width 94 height 36
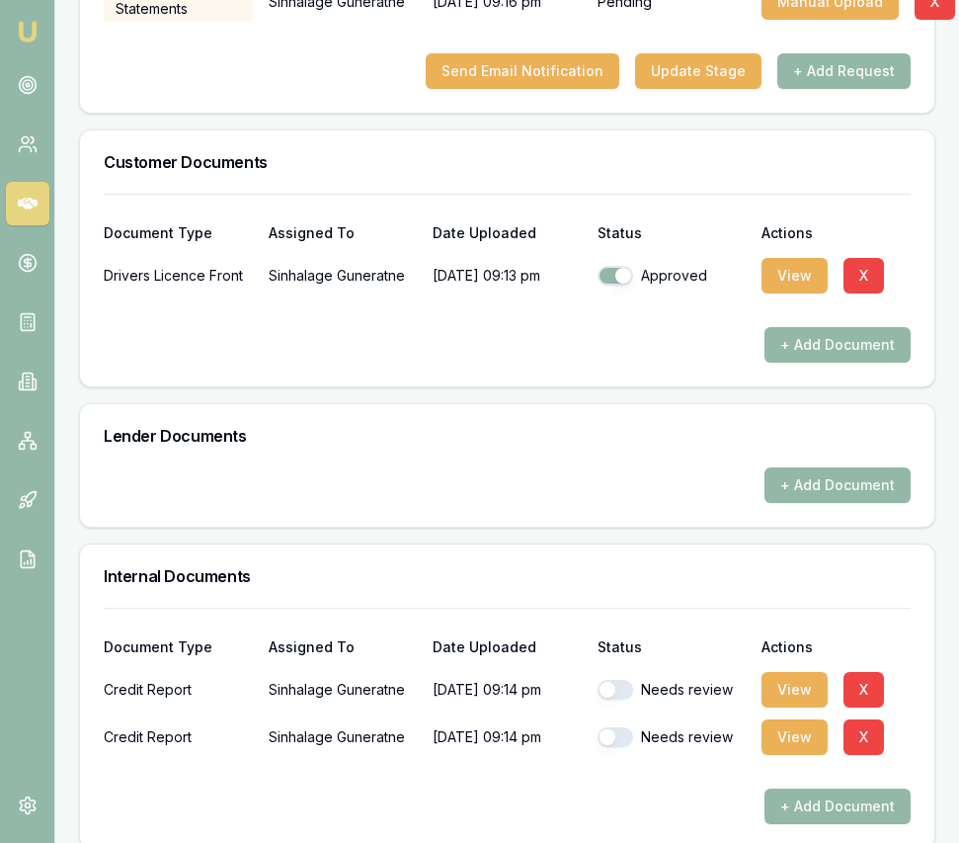
click at [615, 680] on button "button" at bounding box center [616, 690] width 36 height 20
checkbox input "false"
click at [625, 727] on button "button" at bounding box center [616, 737] width 36 height 20
checkbox input "false"
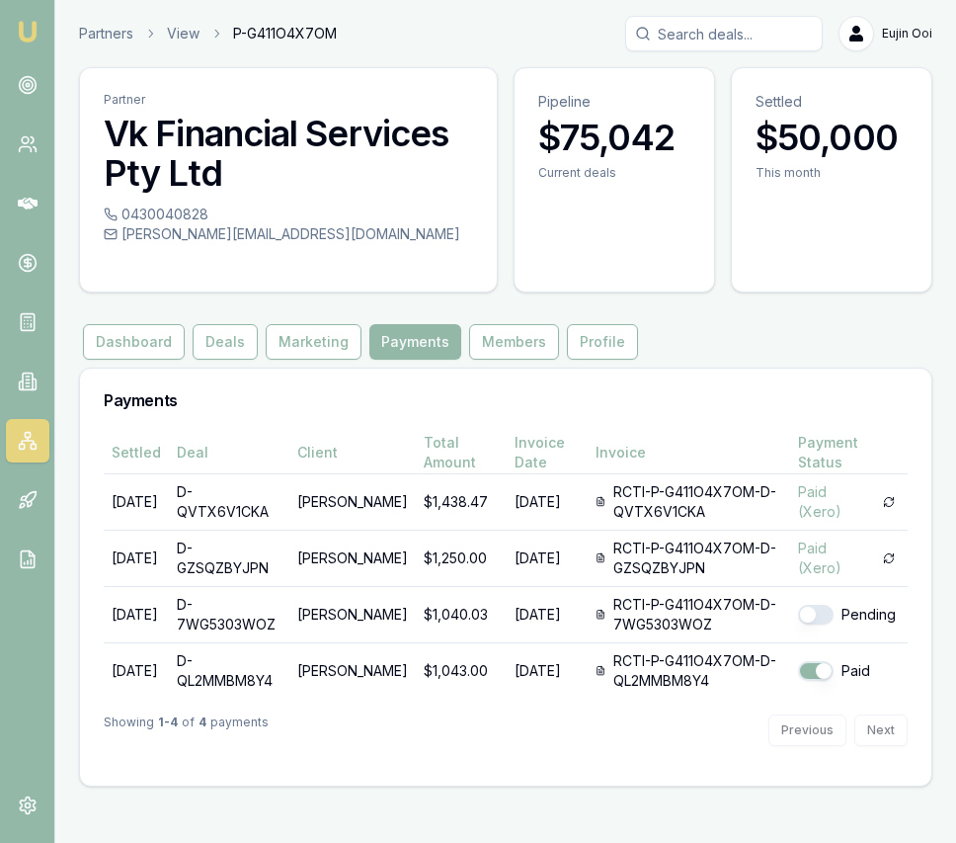
click at [38, 38] on img at bounding box center [28, 32] width 24 height 24
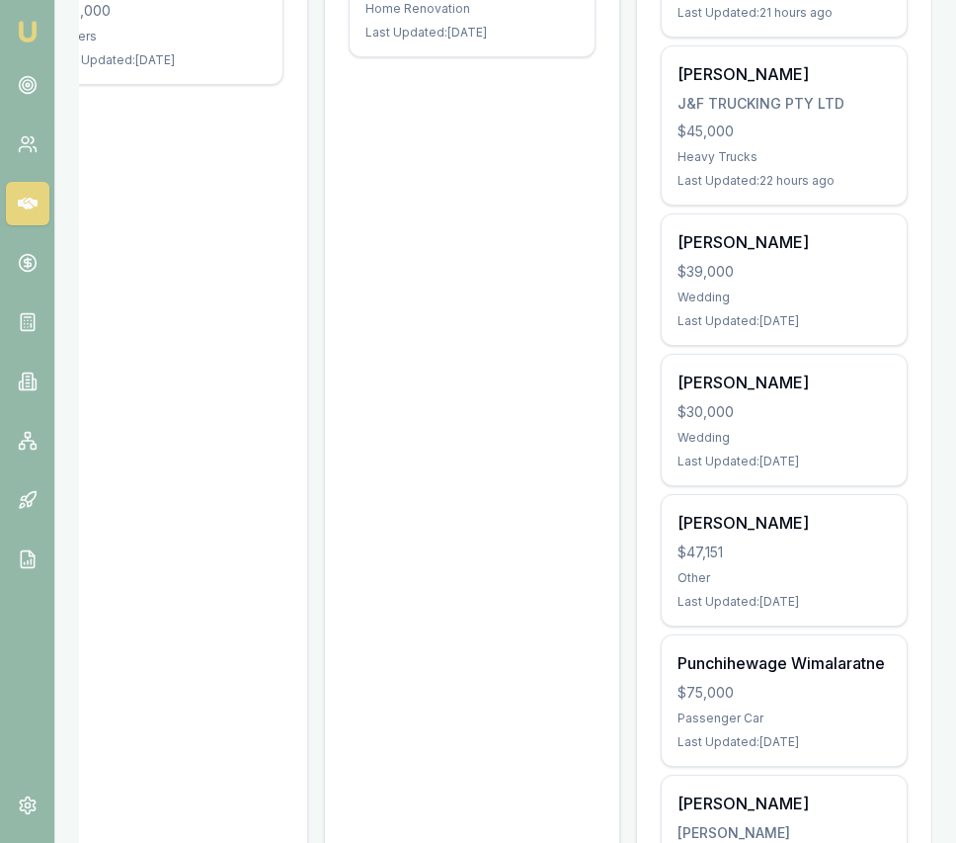
scroll to position [530, 0]
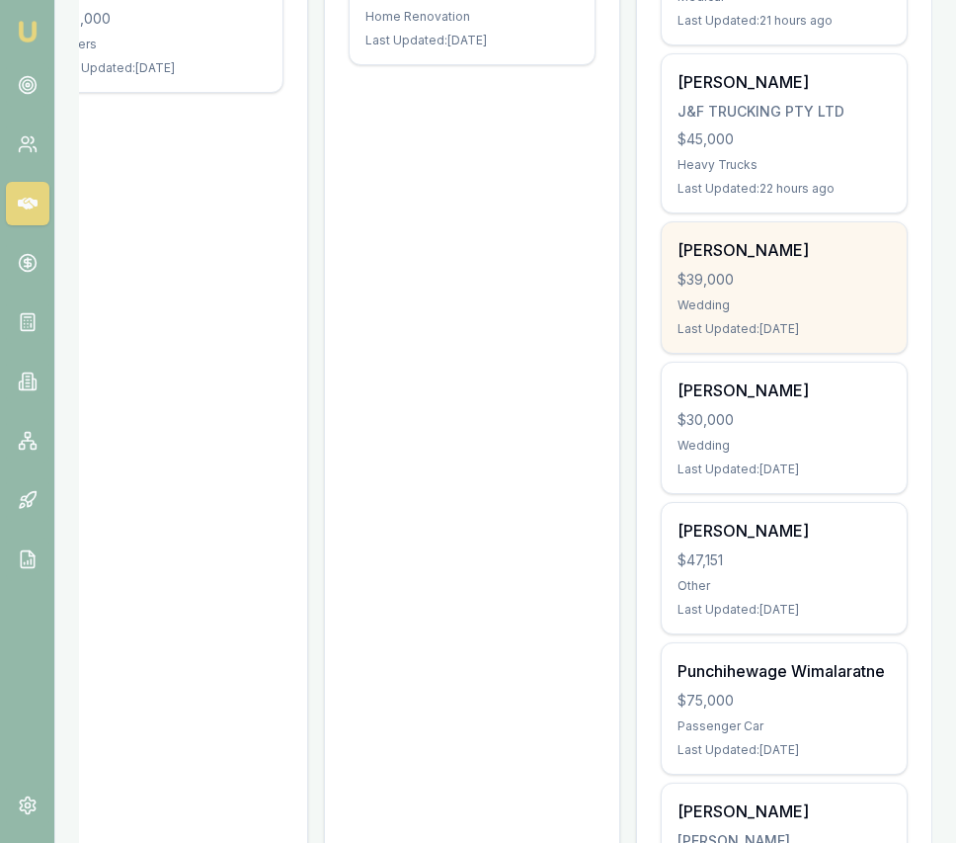
click at [791, 272] on div "$39,000" at bounding box center [784, 280] width 213 height 20
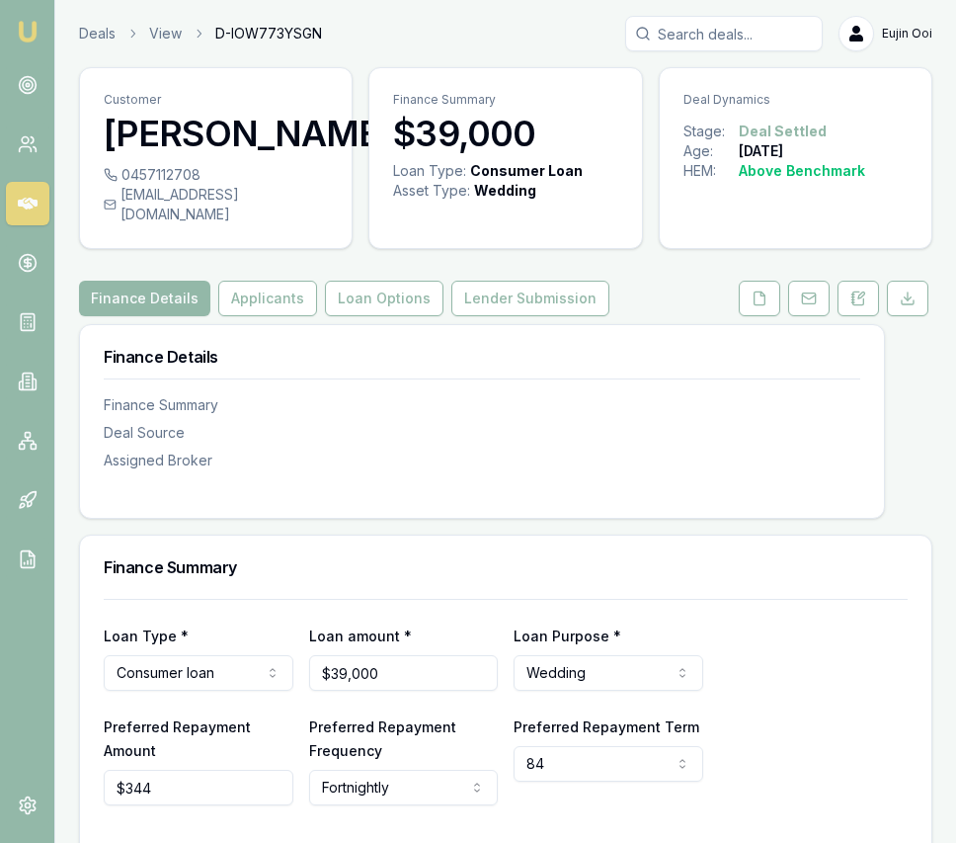
scroll to position [8, 0]
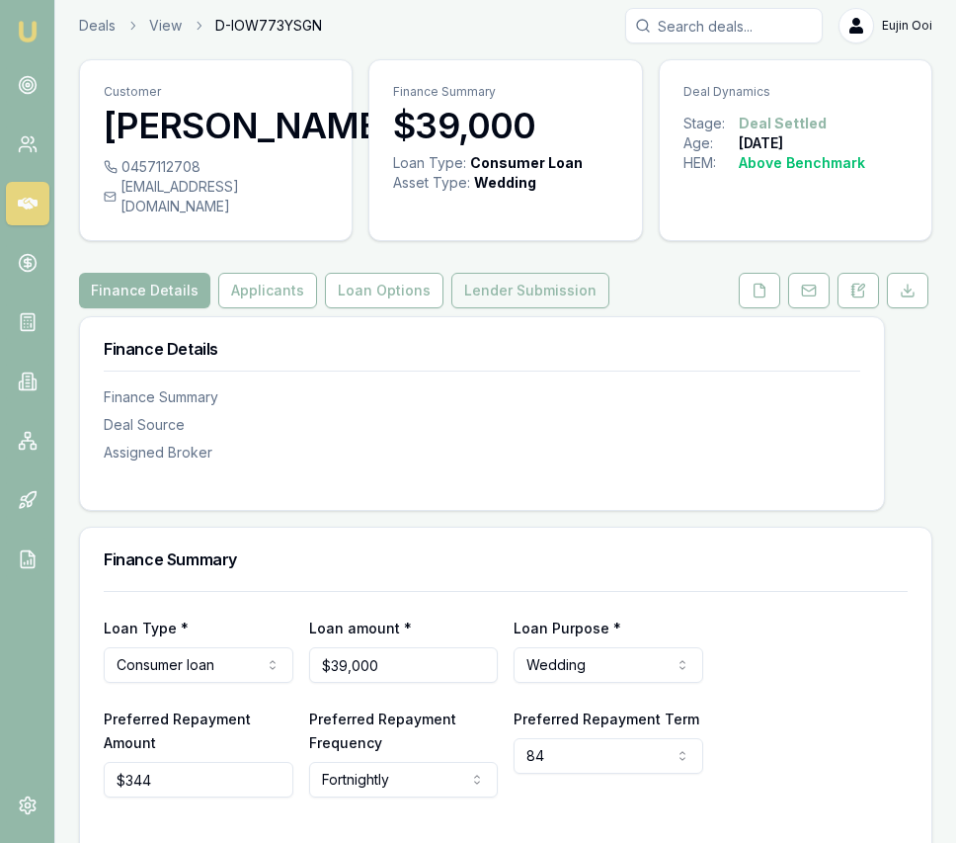
click at [570, 273] on button "Lender Submission" at bounding box center [531, 291] width 158 height 36
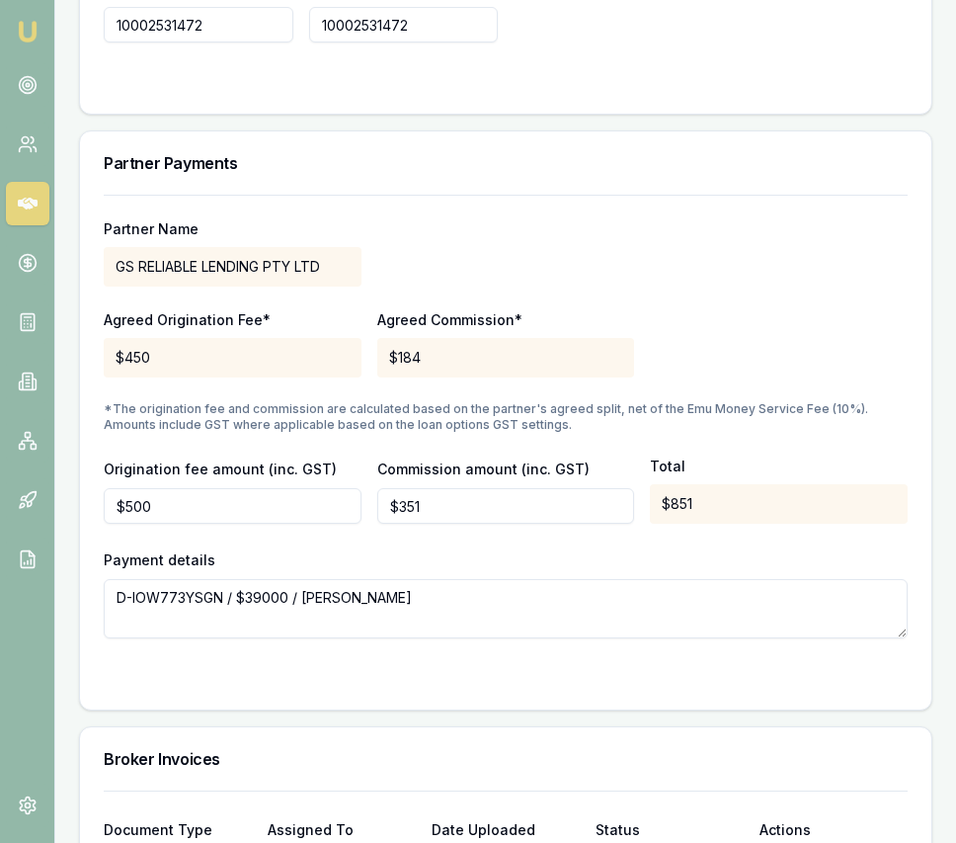
scroll to position [2014, 0]
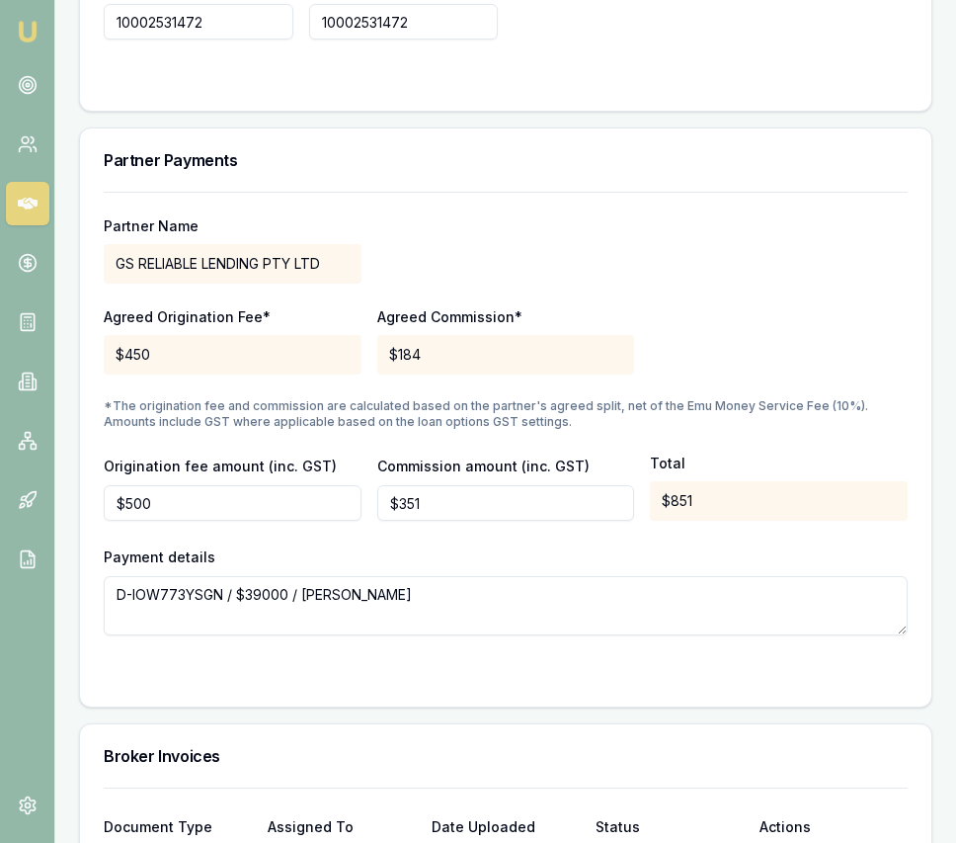
click at [764, 307] on div "Agreed Origination Fee* $450 Agreed Commission* $184" at bounding box center [506, 340] width 804 height 67
